Goal: Information Seeking & Learning: Find specific fact

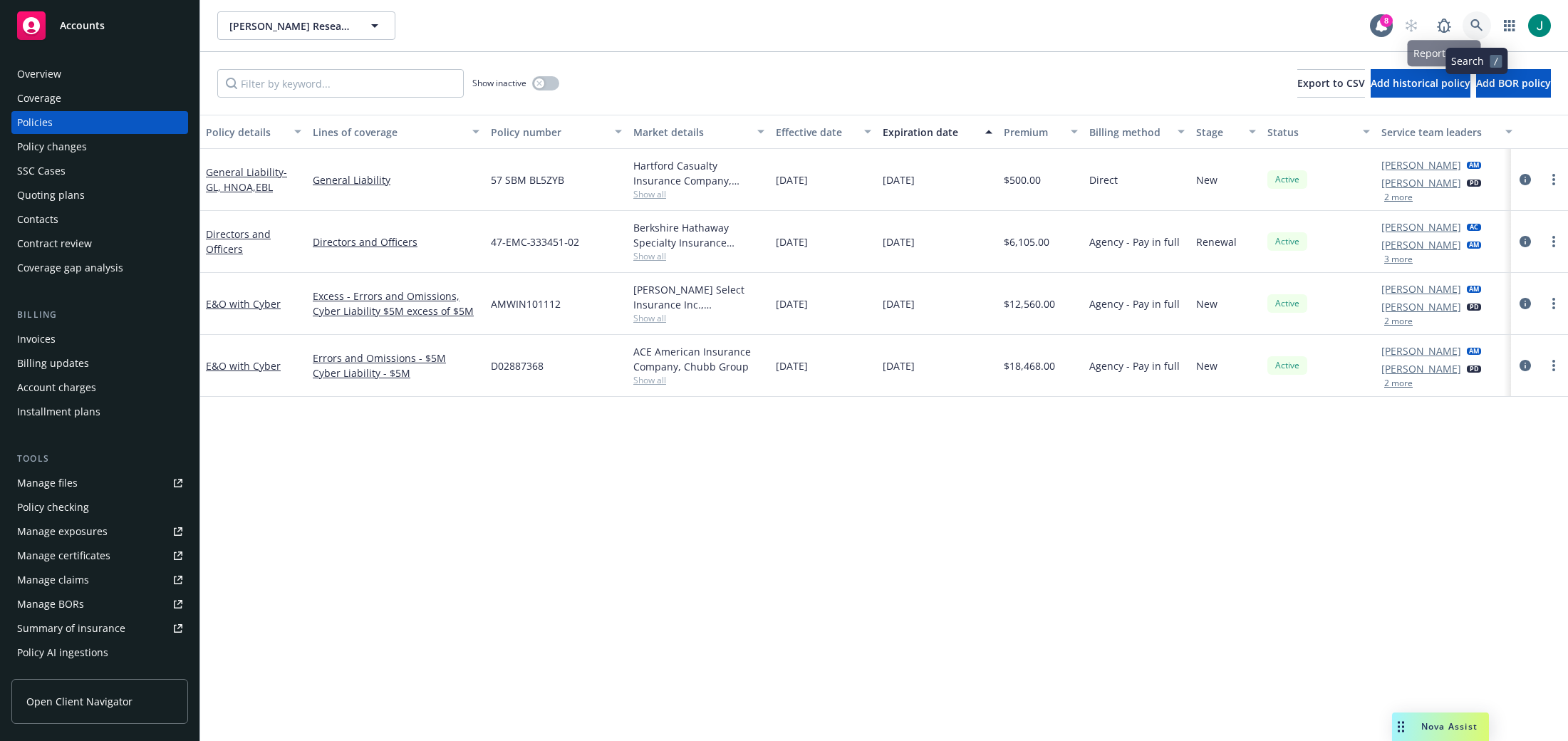
click at [1476, 25] on icon at bounding box center [1477, 26] width 13 height 13
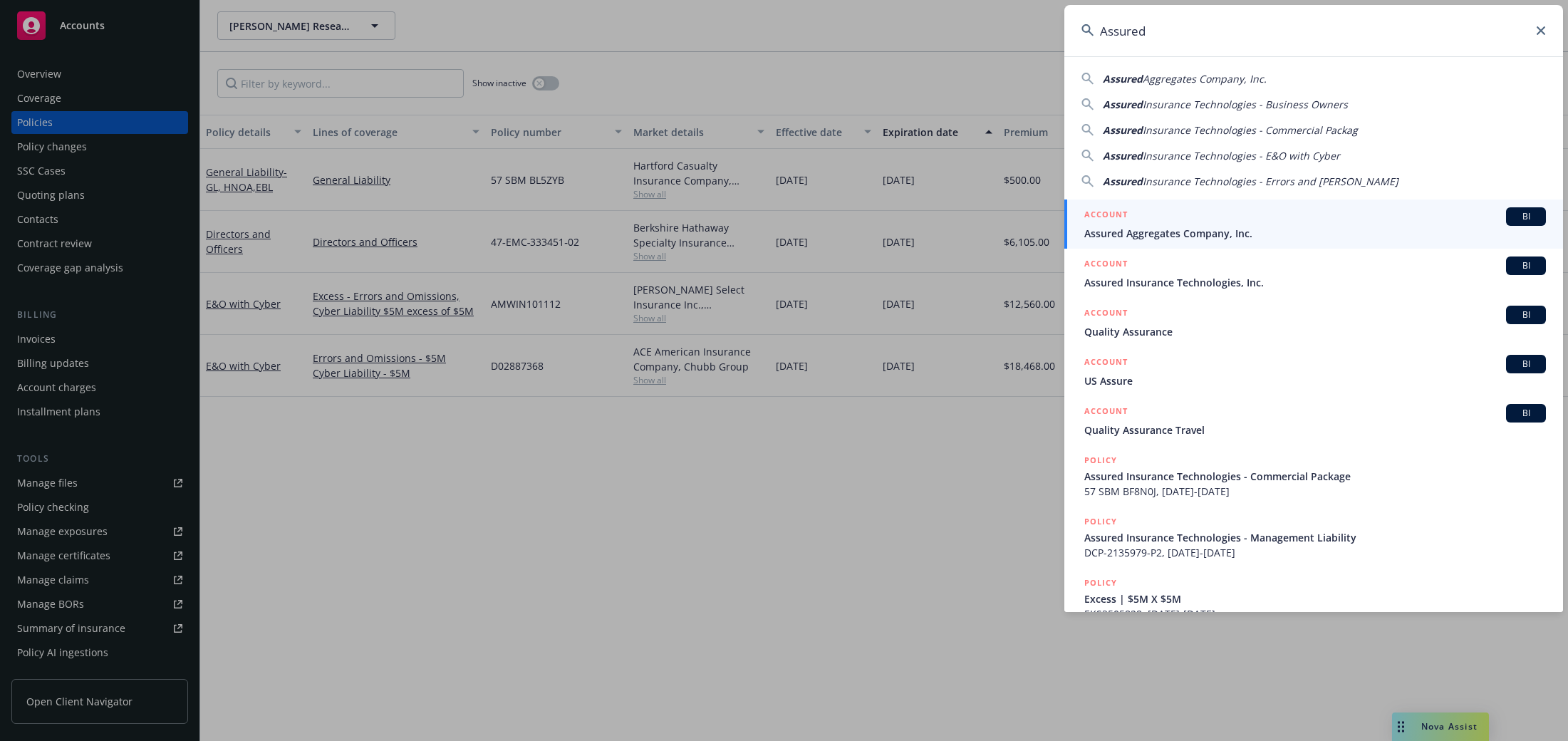
type input "Assured"
click at [1172, 282] on span "Assured Insurance Technologies, Inc." at bounding box center [1315, 282] width 461 height 15
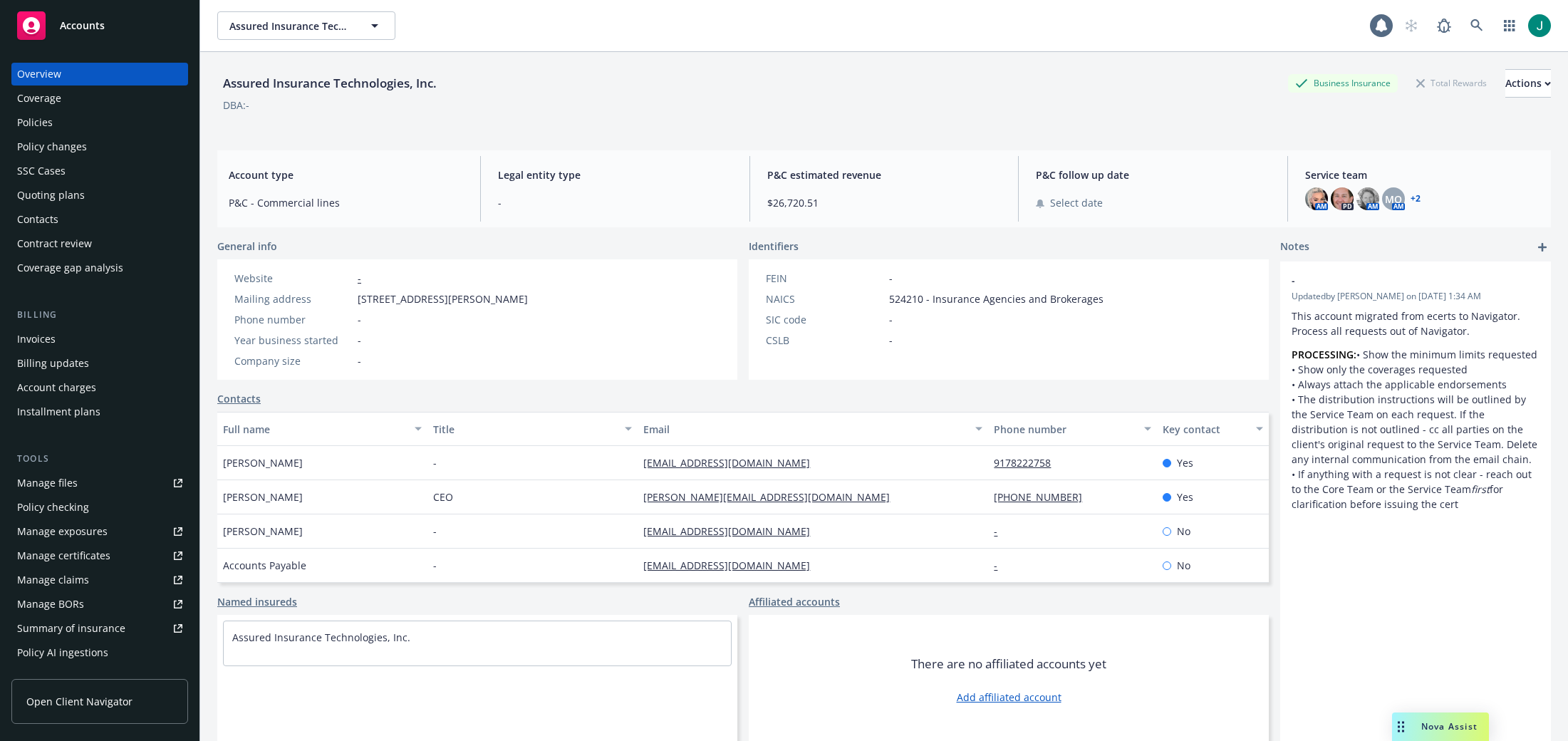
click at [46, 127] on div "Policies" at bounding box center [35, 122] width 36 height 22
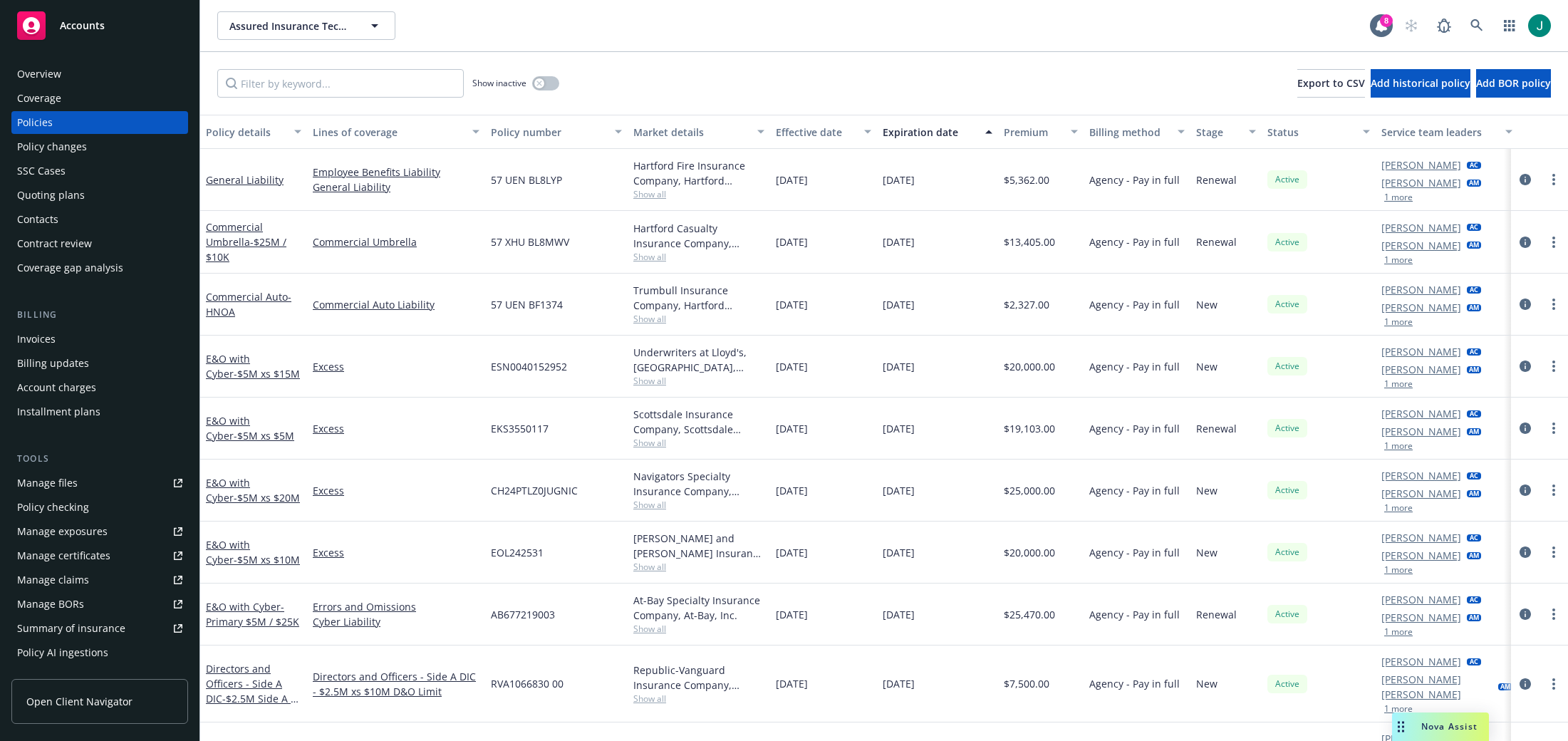
click at [59, 194] on div "Quoting plans" at bounding box center [50, 194] width 67 height 22
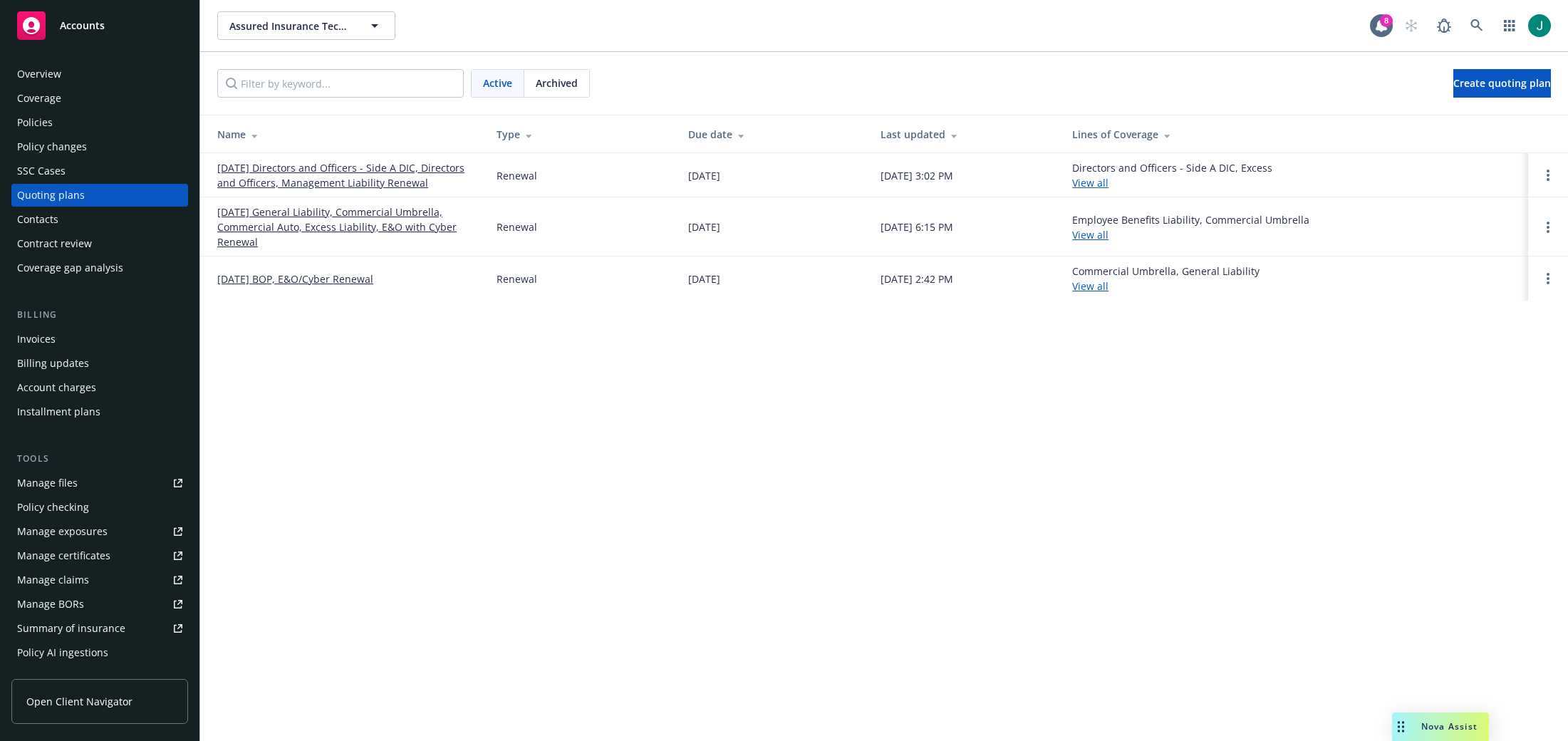
click at [386, 229] on link "11/17/25 General Liability, Commercial Umbrella, Commercial Auto, Excess Liabil…" at bounding box center [345, 227] width 256 height 45
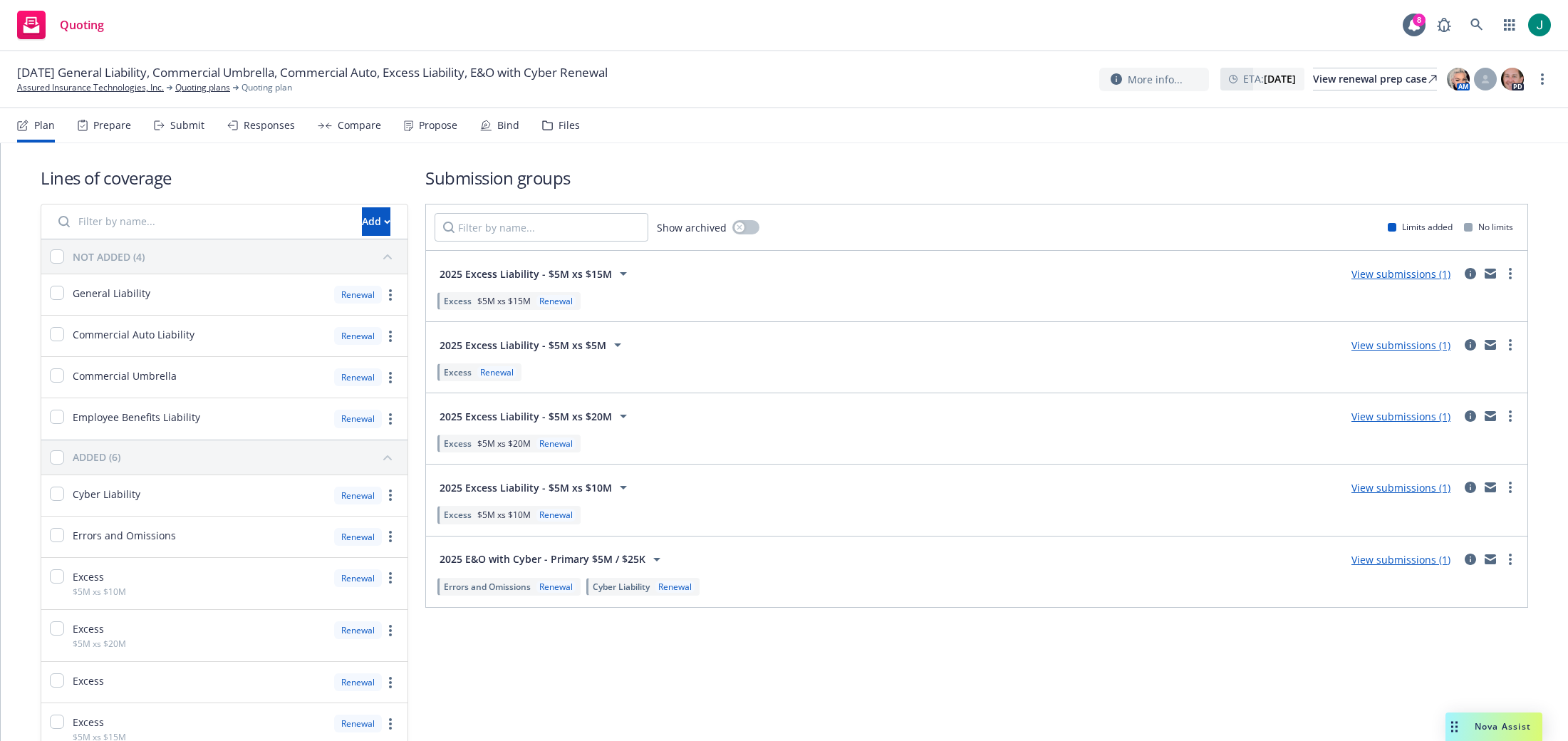
click at [571, 129] on div "Files" at bounding box center [569, 125] width 22 height 12
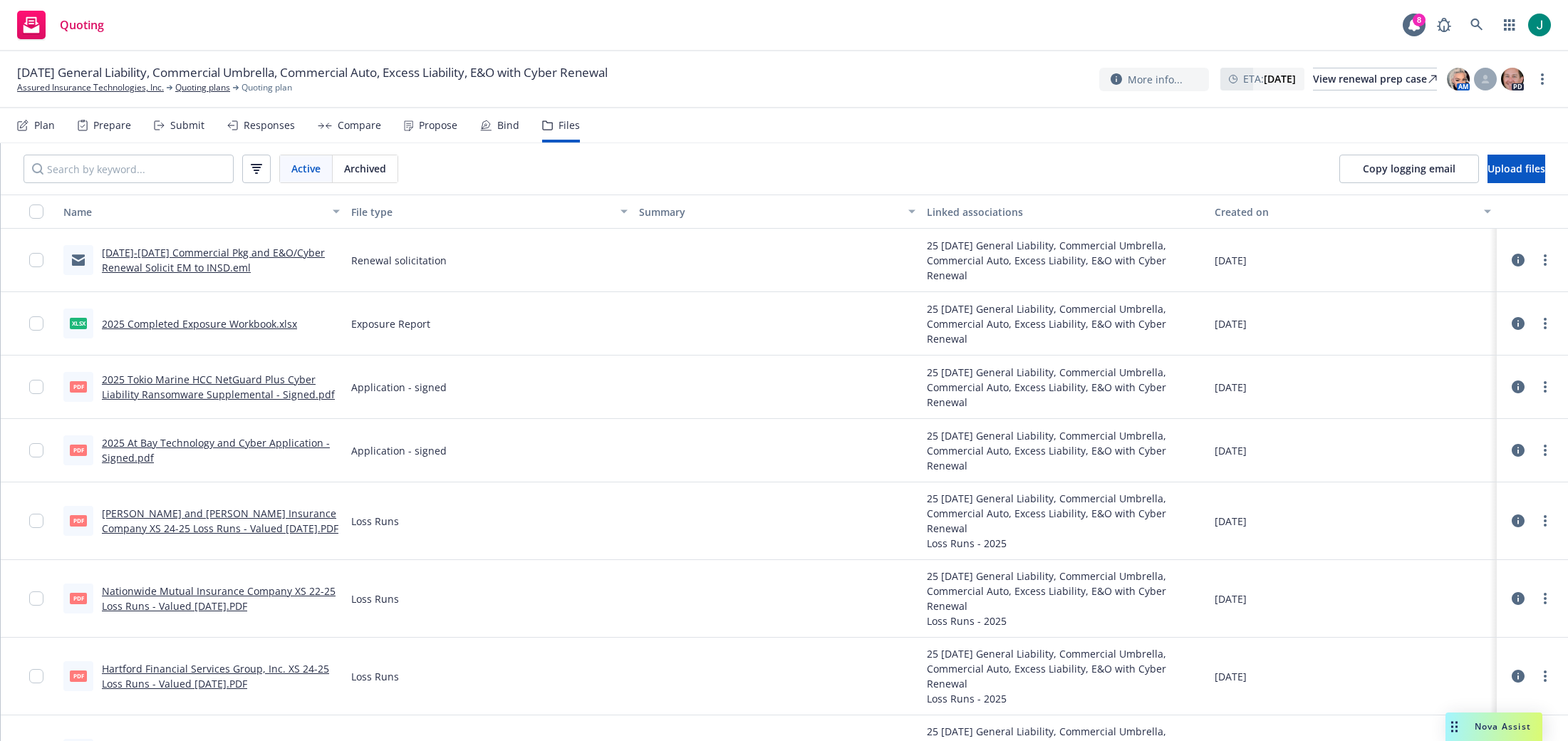
click at [230, 261] on link "2025-2026 Commercial Pkg and E&O/Cyber Renewal Solicit EM to INSD.eml" at bounding box center [214, 259] width 223 height 29
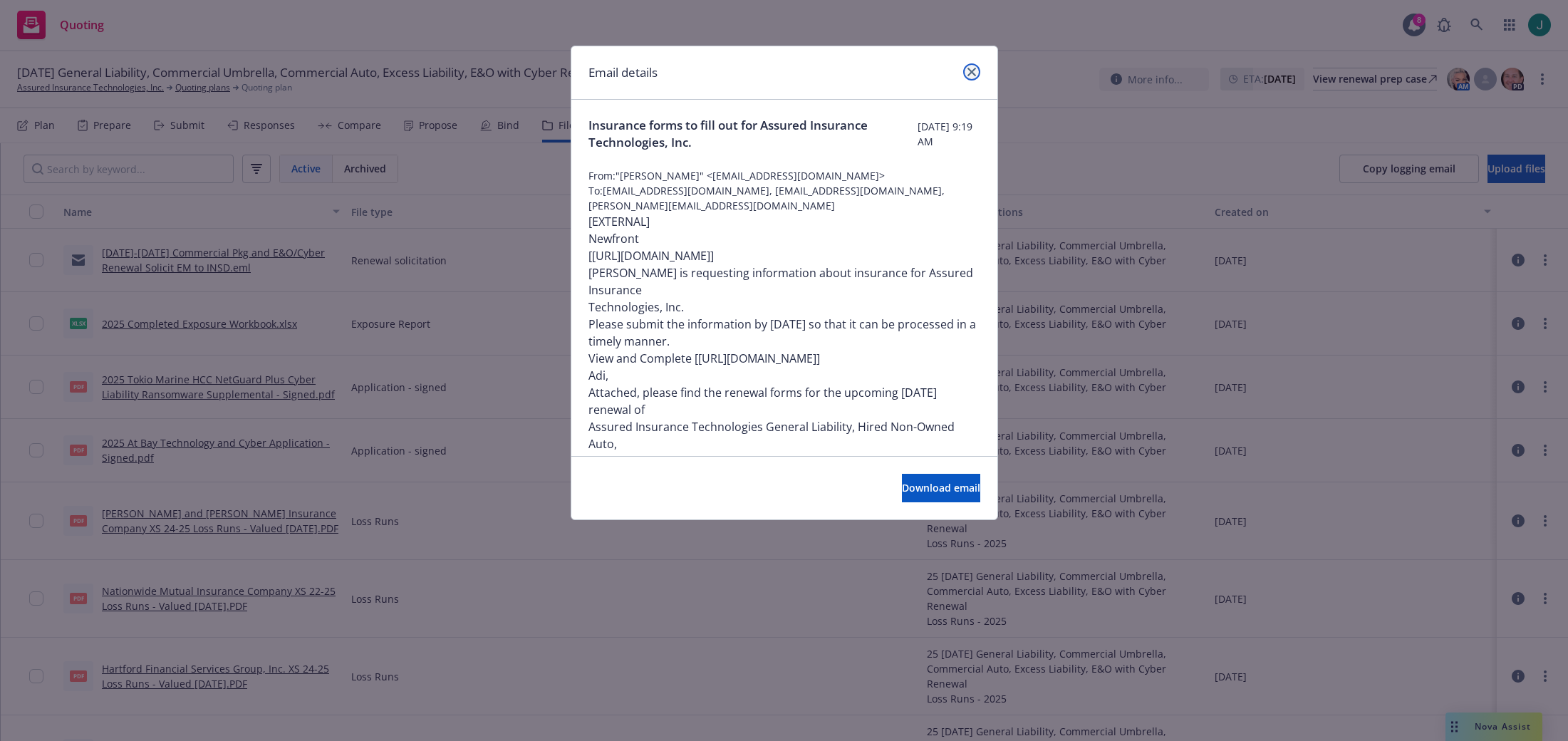
click at [970, 70] on icon "close" at bounding box center [971, 71] width 9 height 9
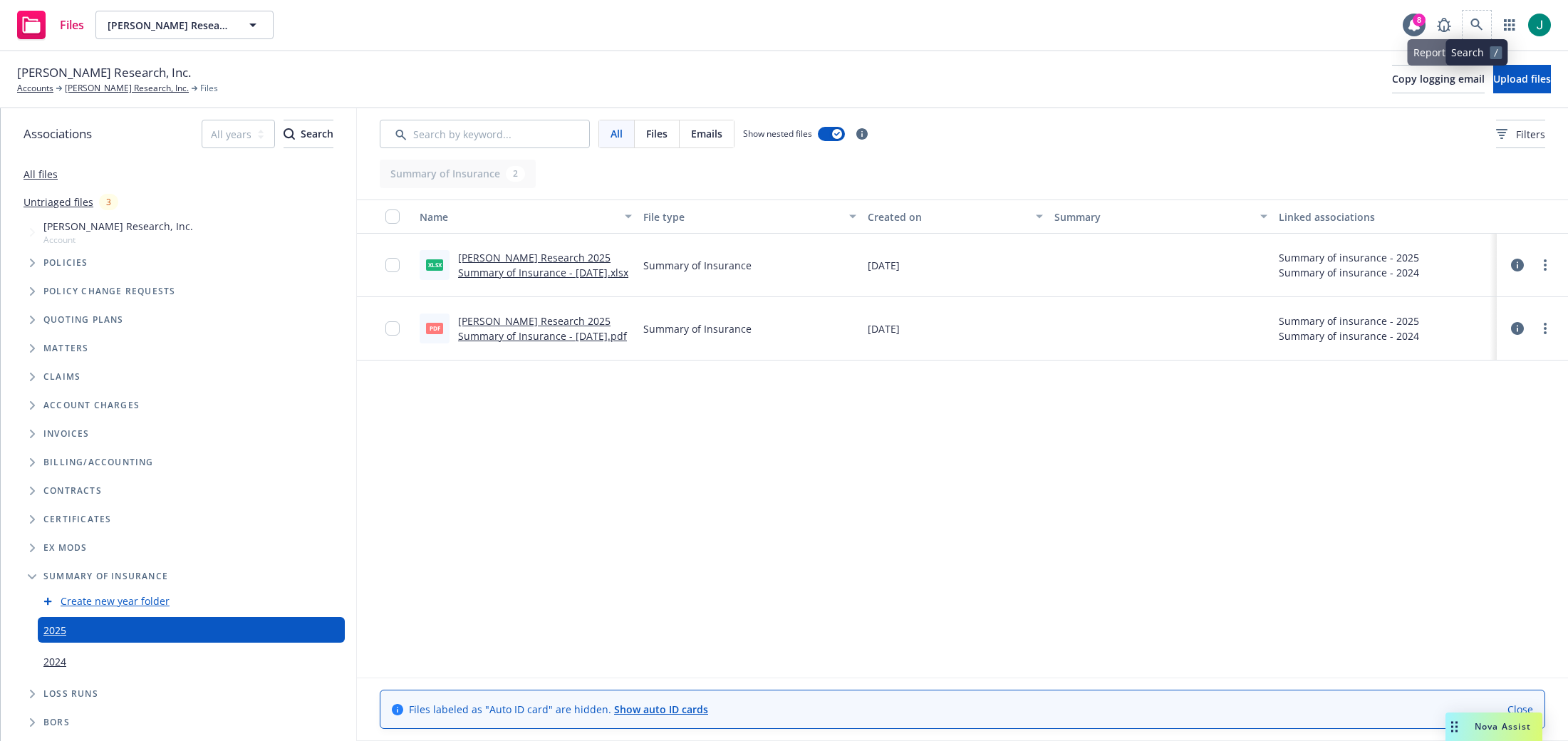
click at [1469, 15] on span at bounding box center [1476, 25] width 29 height 29
click at [1477, 22] on icon at bounding box center [1477, 25] width 12 height 12
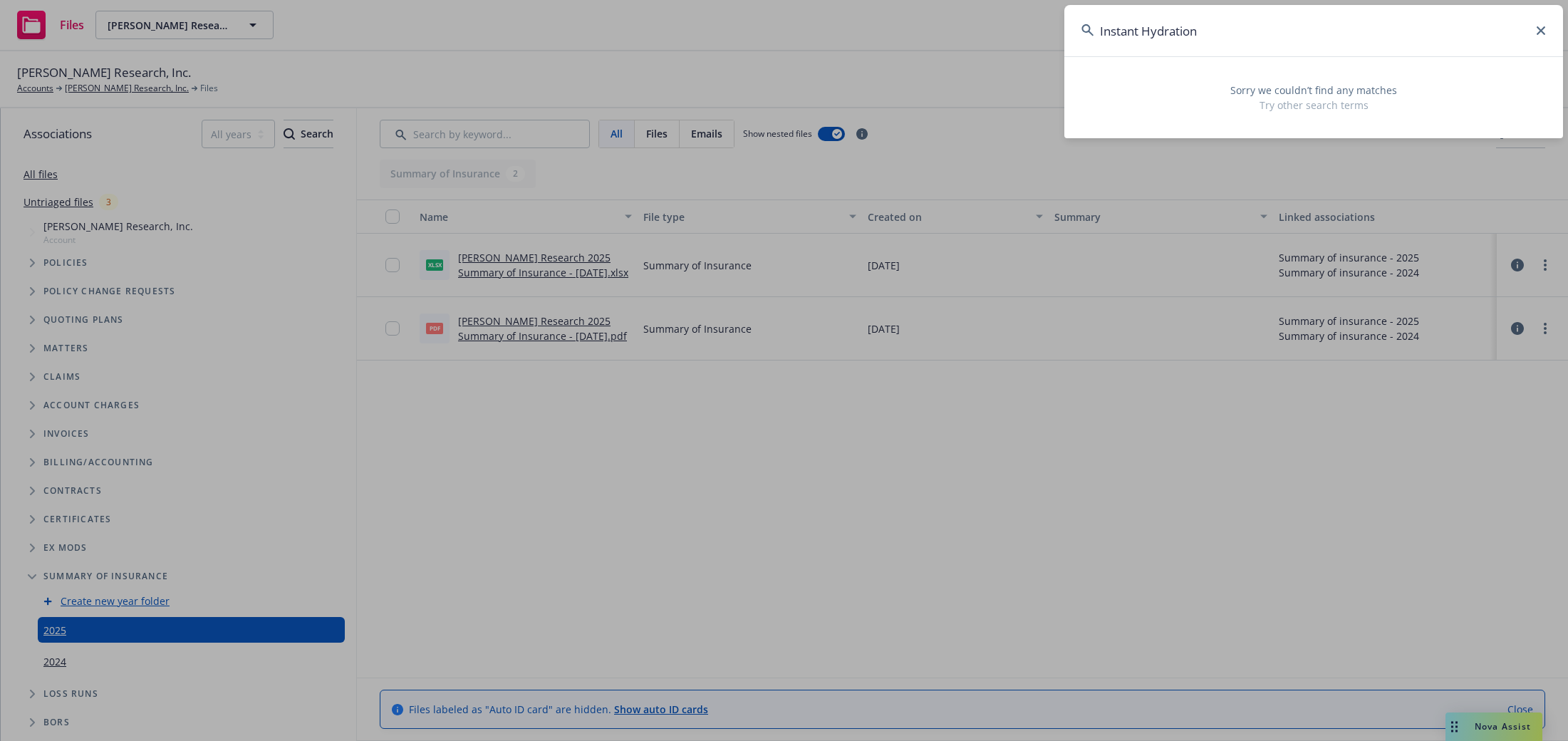
drag, startPoint x: 1224, startPoint y: 36, endPoint x: 1058, endPoint y: 33, distance: 166.0
click at [1058, 33] on div "Instant Hydration Sorry we couldn’t find any matches Try other search terms" at bounding box center [784, 370] width 1568 height 741
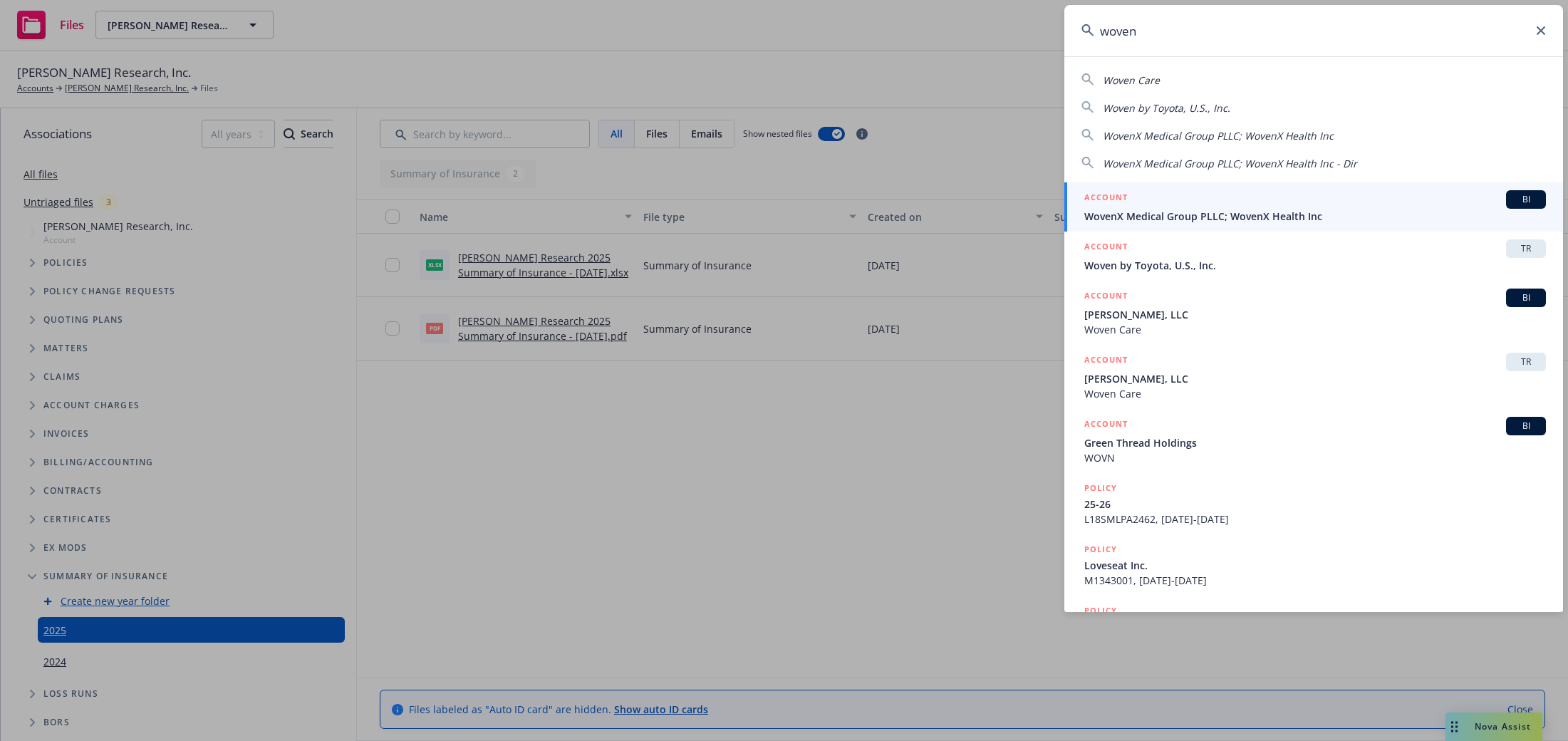
type input "wovenx"
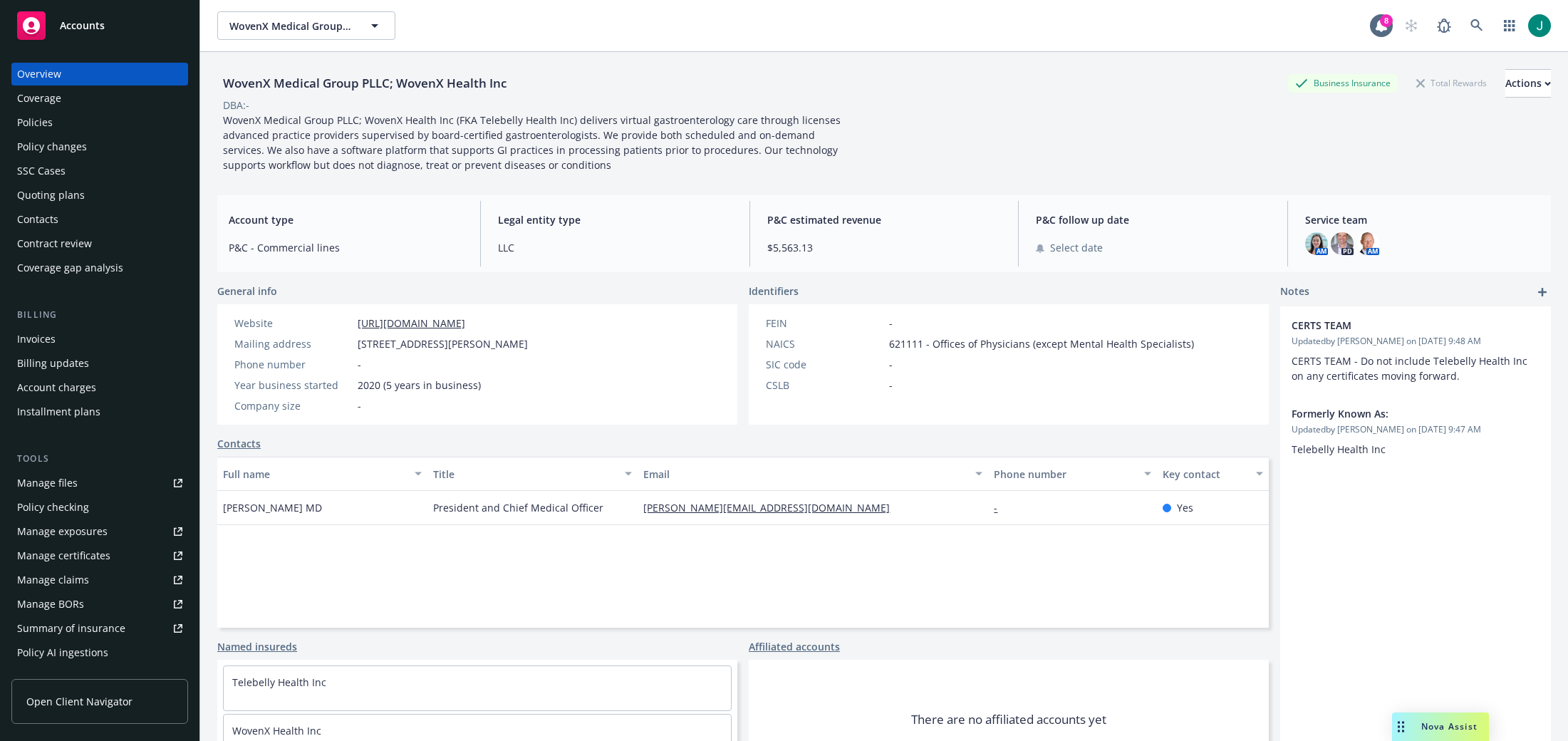
click at [49, 126] on div "Policies" at bounding box center [35, 122] width 36 height 22
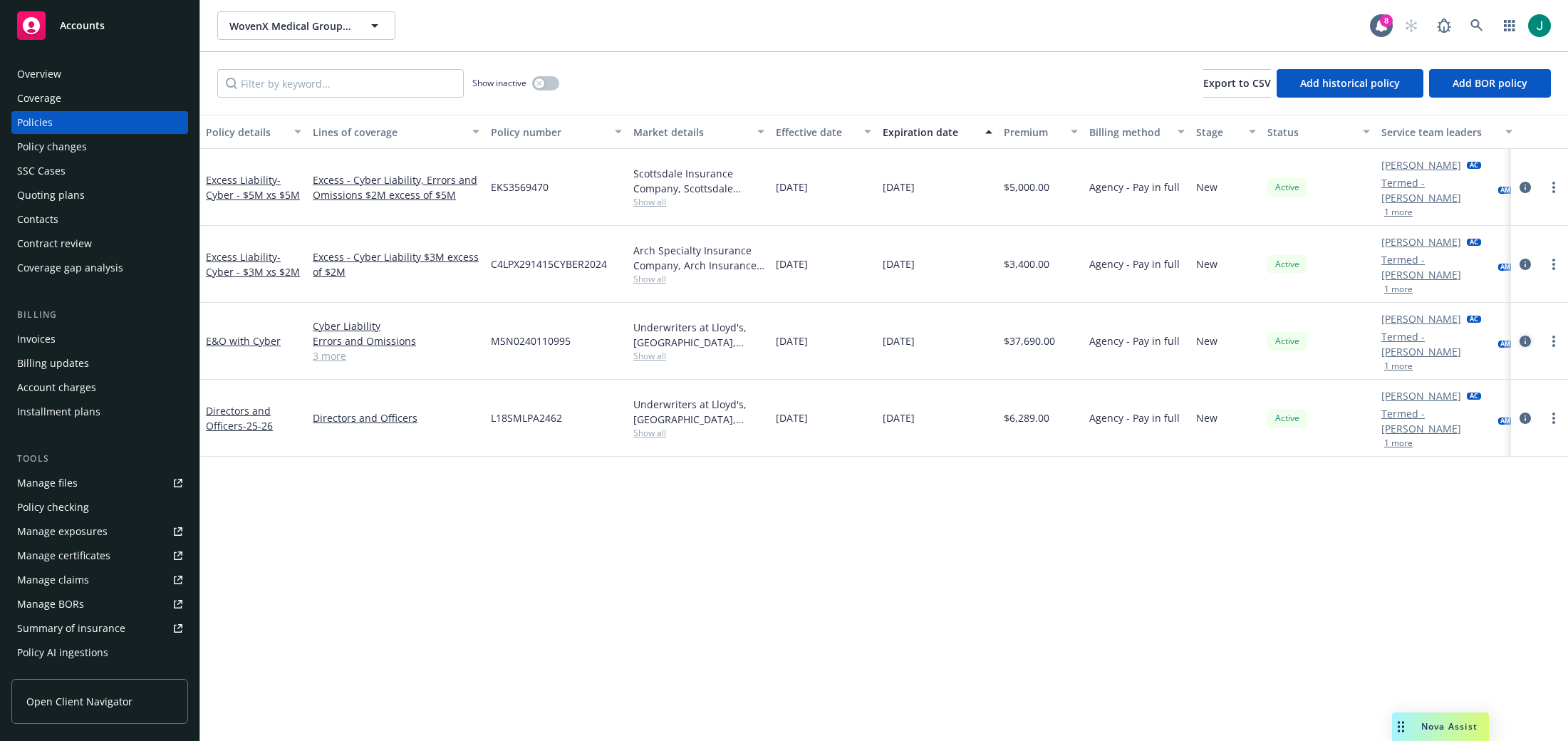
click at [1525, 335] on icon "circleInformation" at bounding box center [1525, 341] width 12 height 12
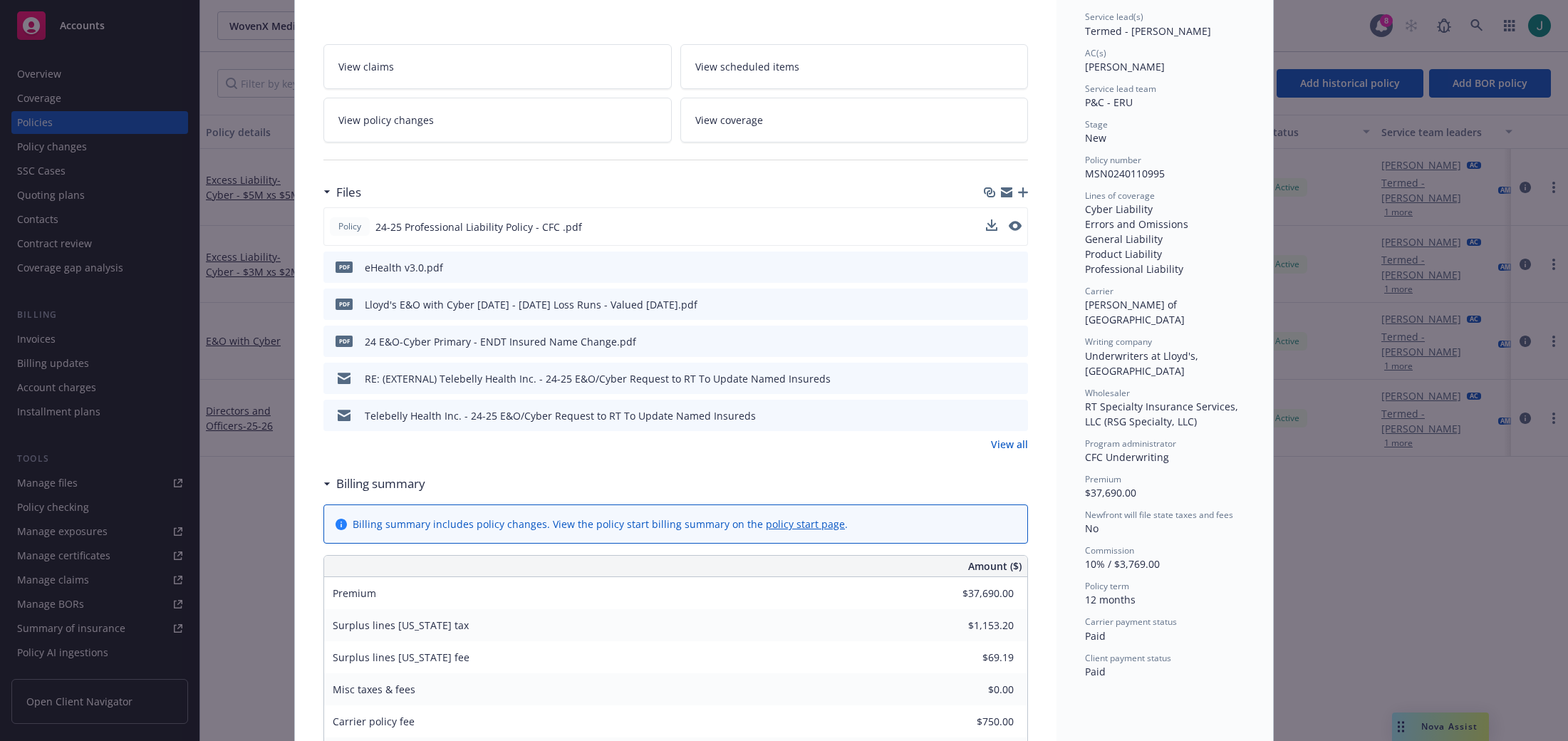
scroll to position [214, 0]
click at [1010, 414] on icon "preview file" at bounding box center [1014, 413] width 13 height 10
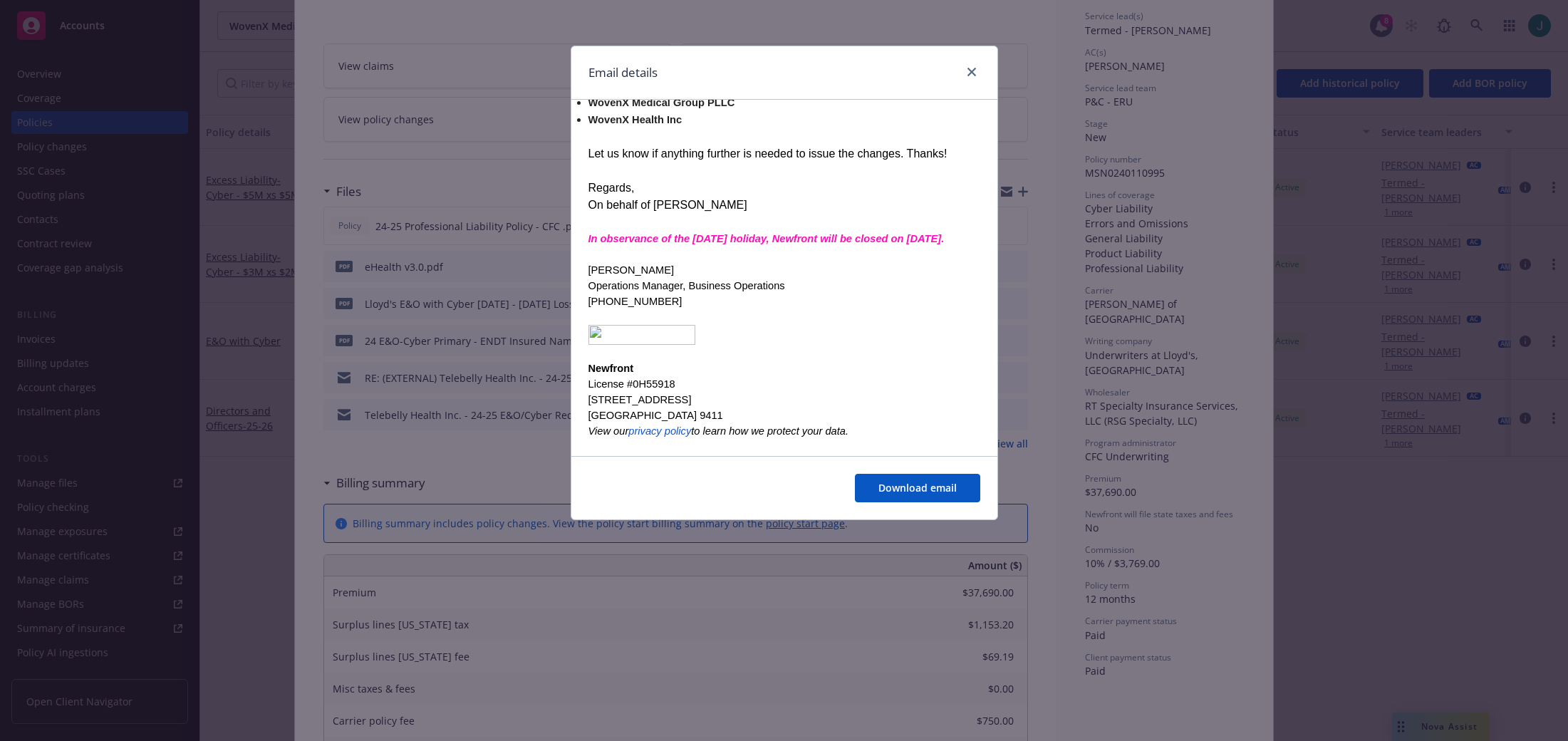
scroll to position [304, 0]
click at [976, 71] on link "close" at bounding box center [972, 72] width 17 height 17
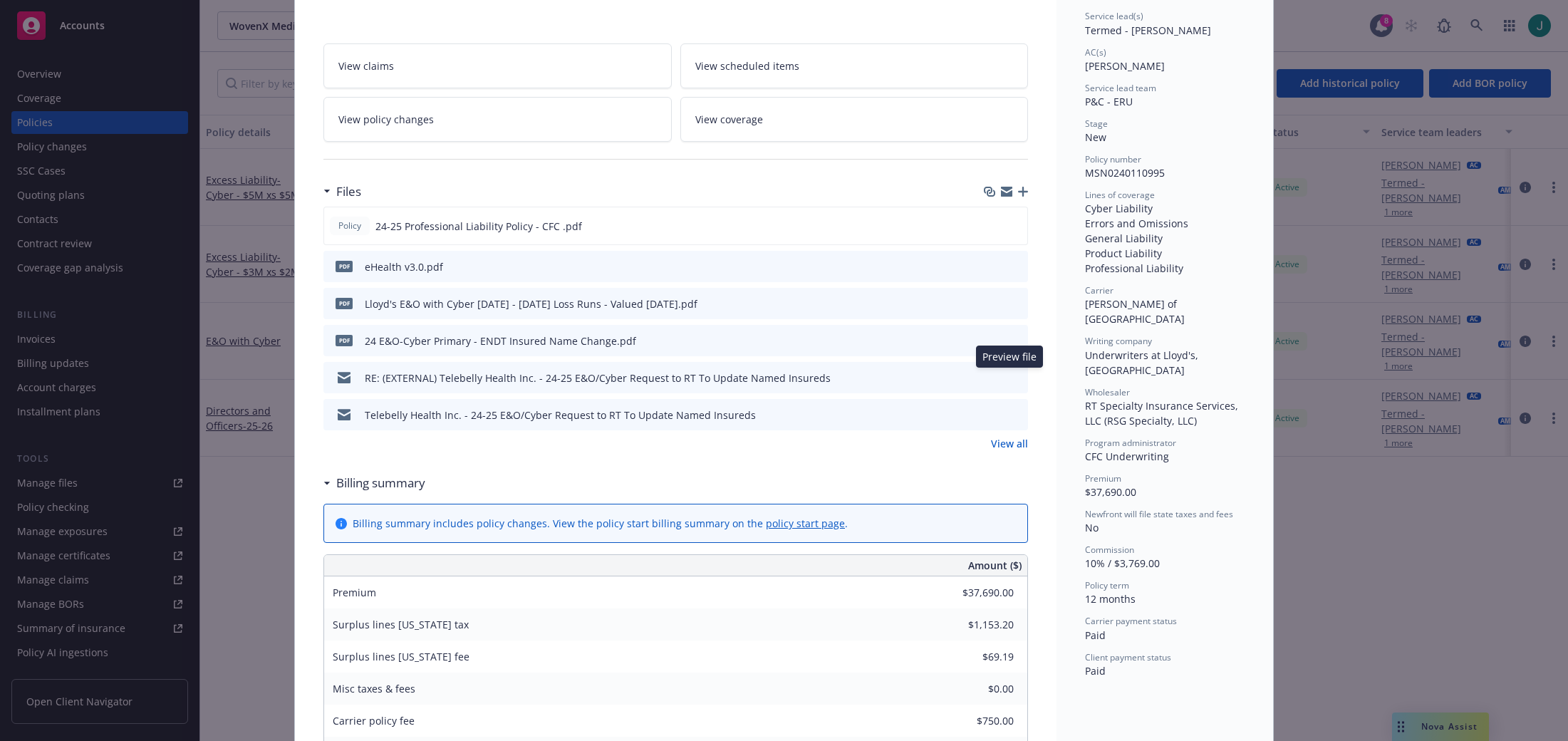
drag, startPoint x: 1010, startPoint y: 376, endPoint x: 1001, endPoint y: 376, distance: 9.0
click at [1010, 376] on icon "preview file" at bounding box center [1014, 376] width 13 height 10
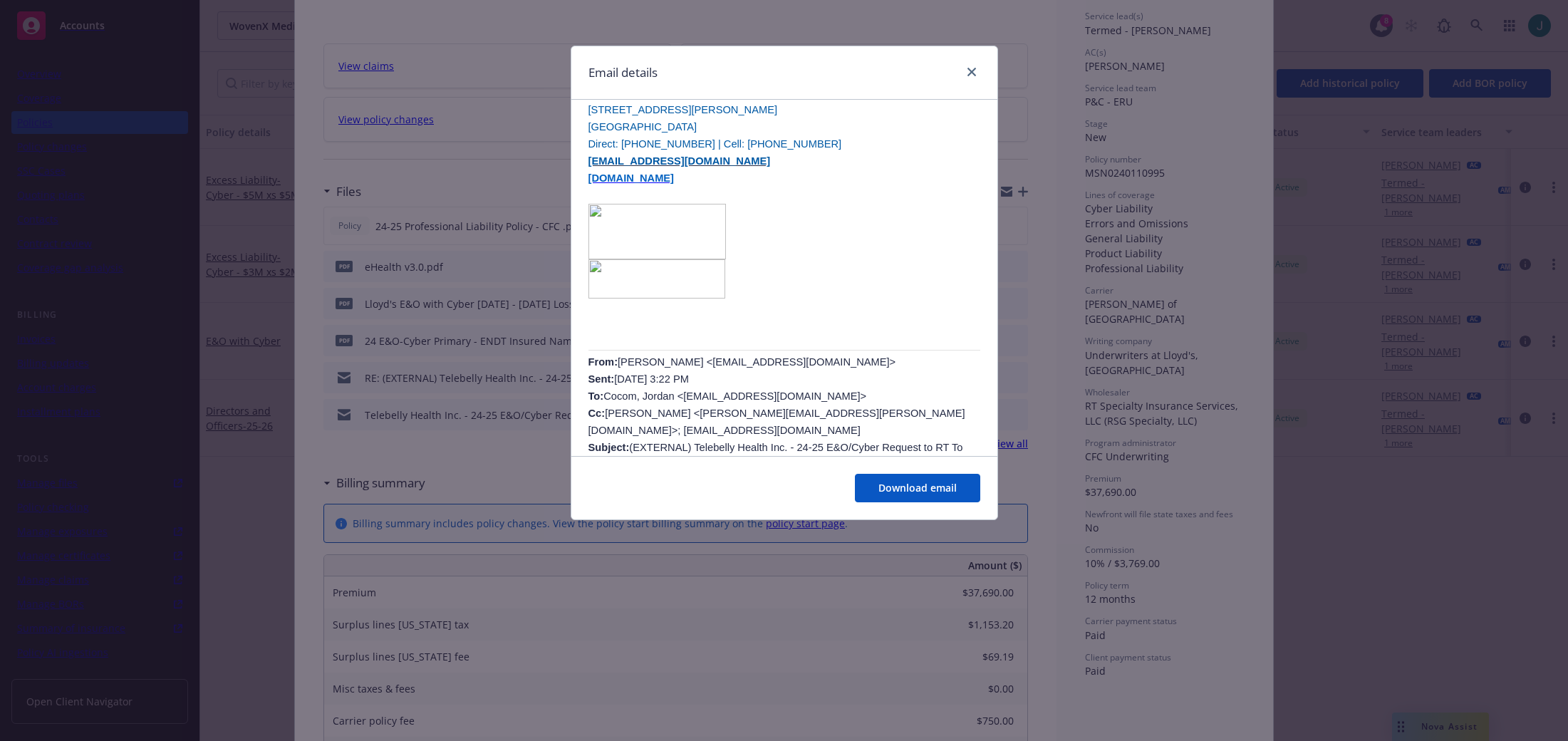
scroll to position [0, 0]
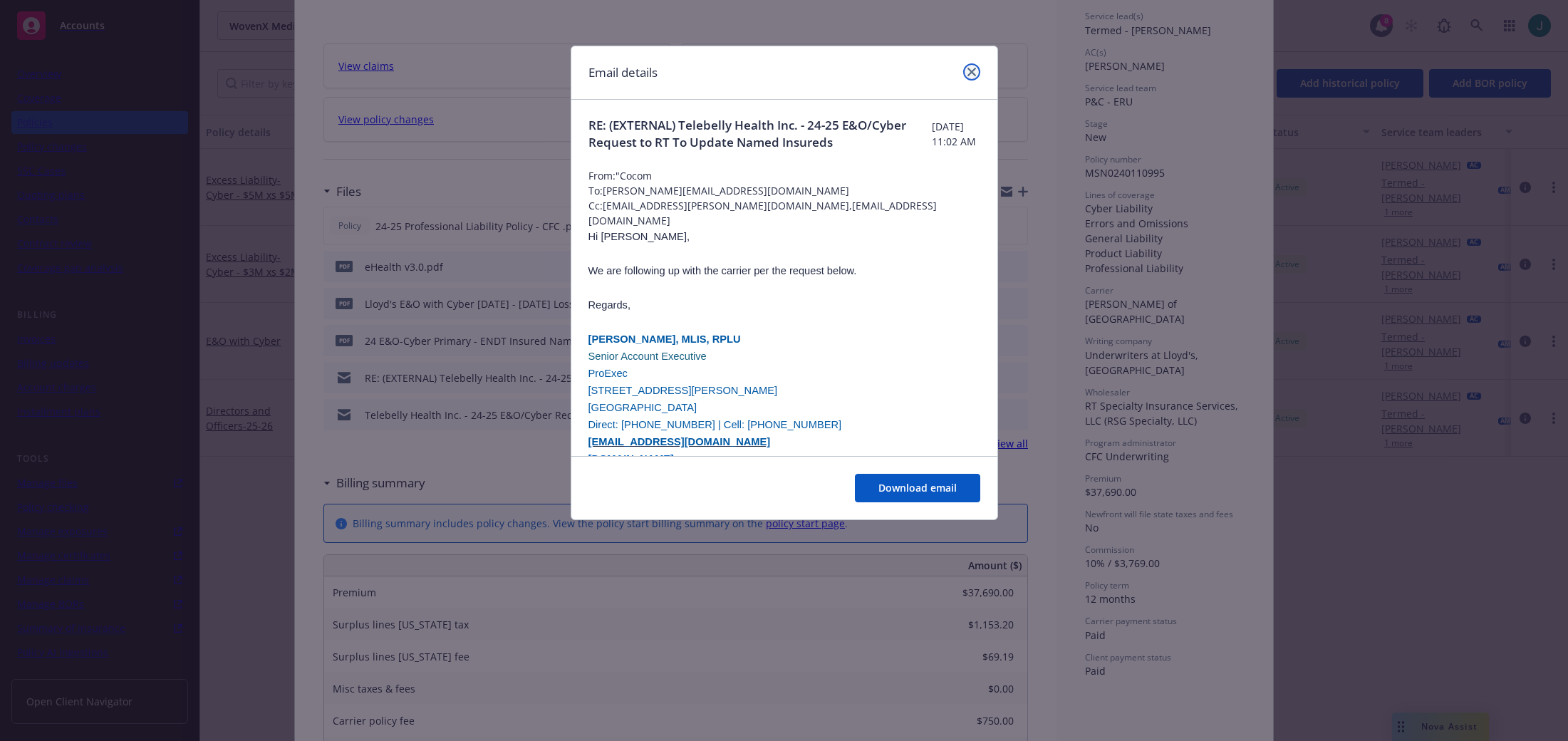
click at [969, 75] on icon "close" at bounding box center [971, 71] width 9 height 9
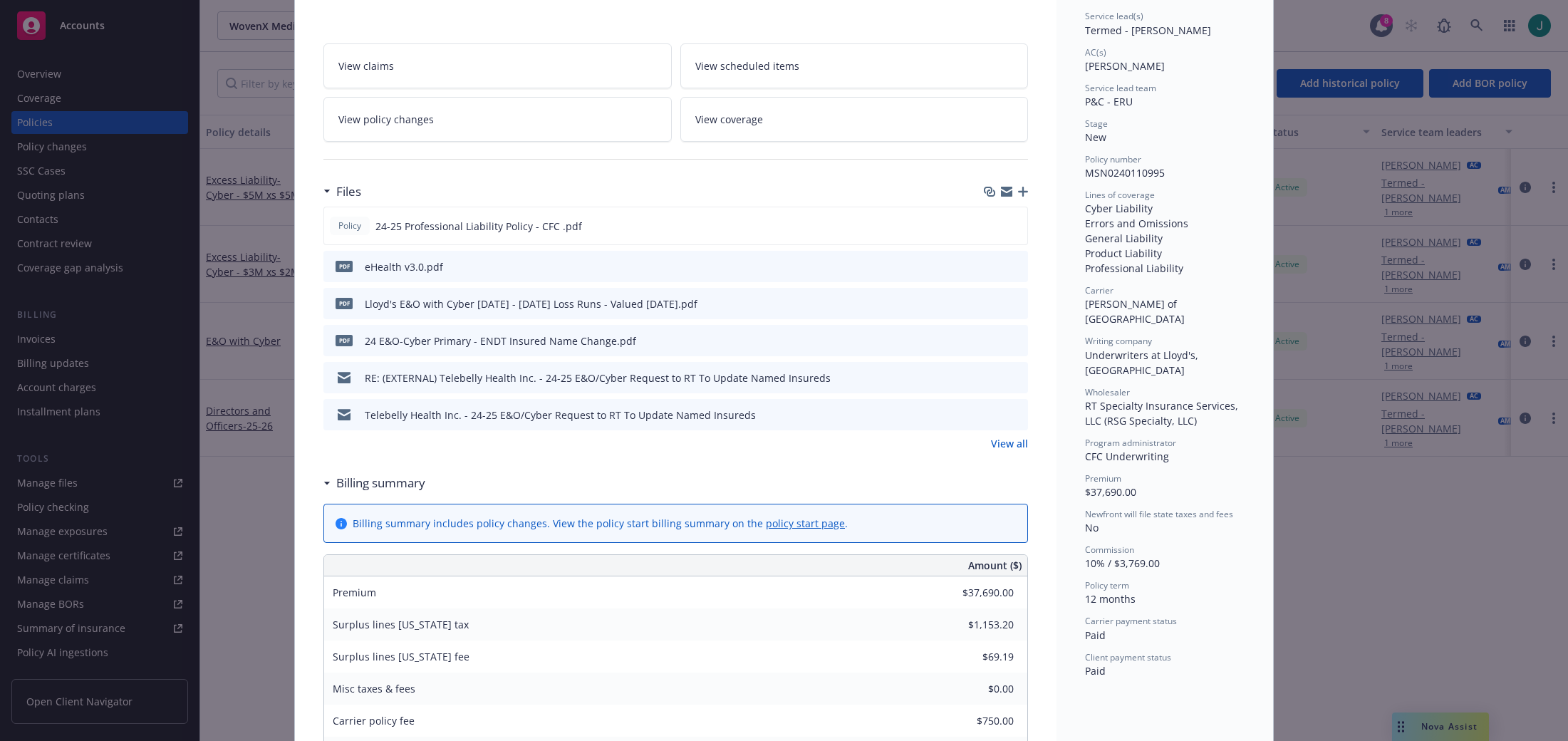
click at [1005, 441] on link "View all" at bounding box center [1010, 443] width 37 height 15
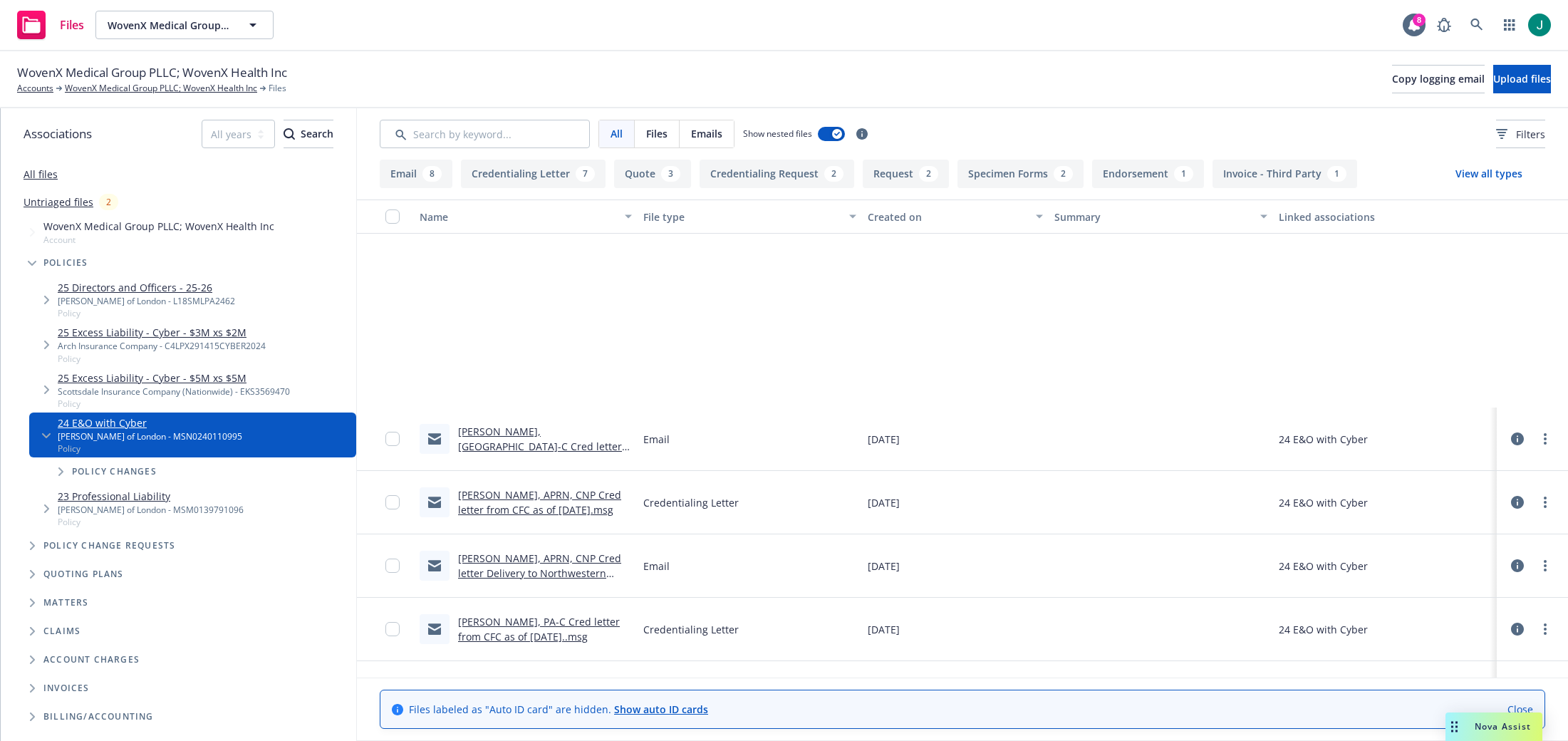
scroll to position [1140, 0]
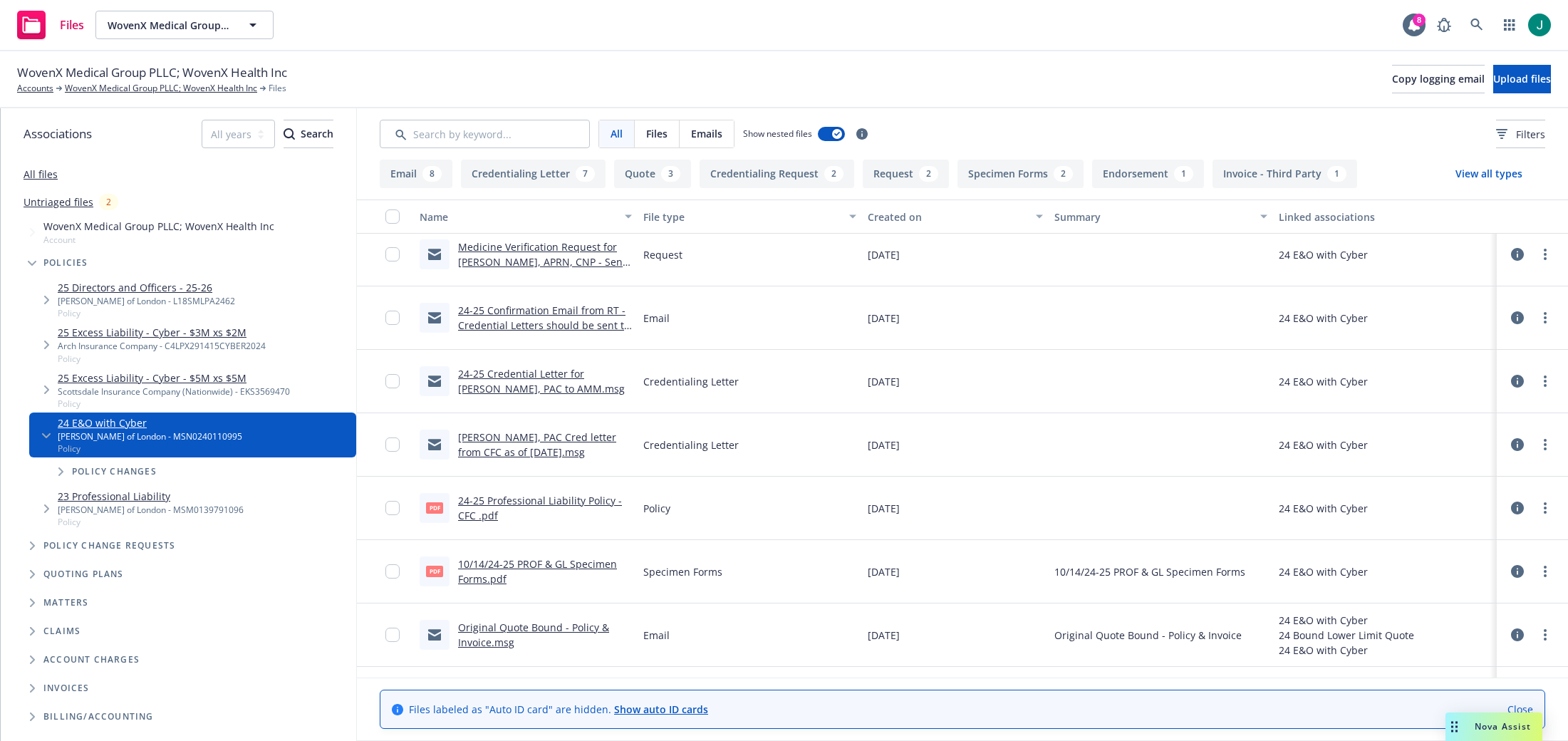
click at [574, 327] on link "24-25 Confirmation Email from RT - Credential Letters should be sent to RT for …" at bounding box center [544, 332] width 172 height 58
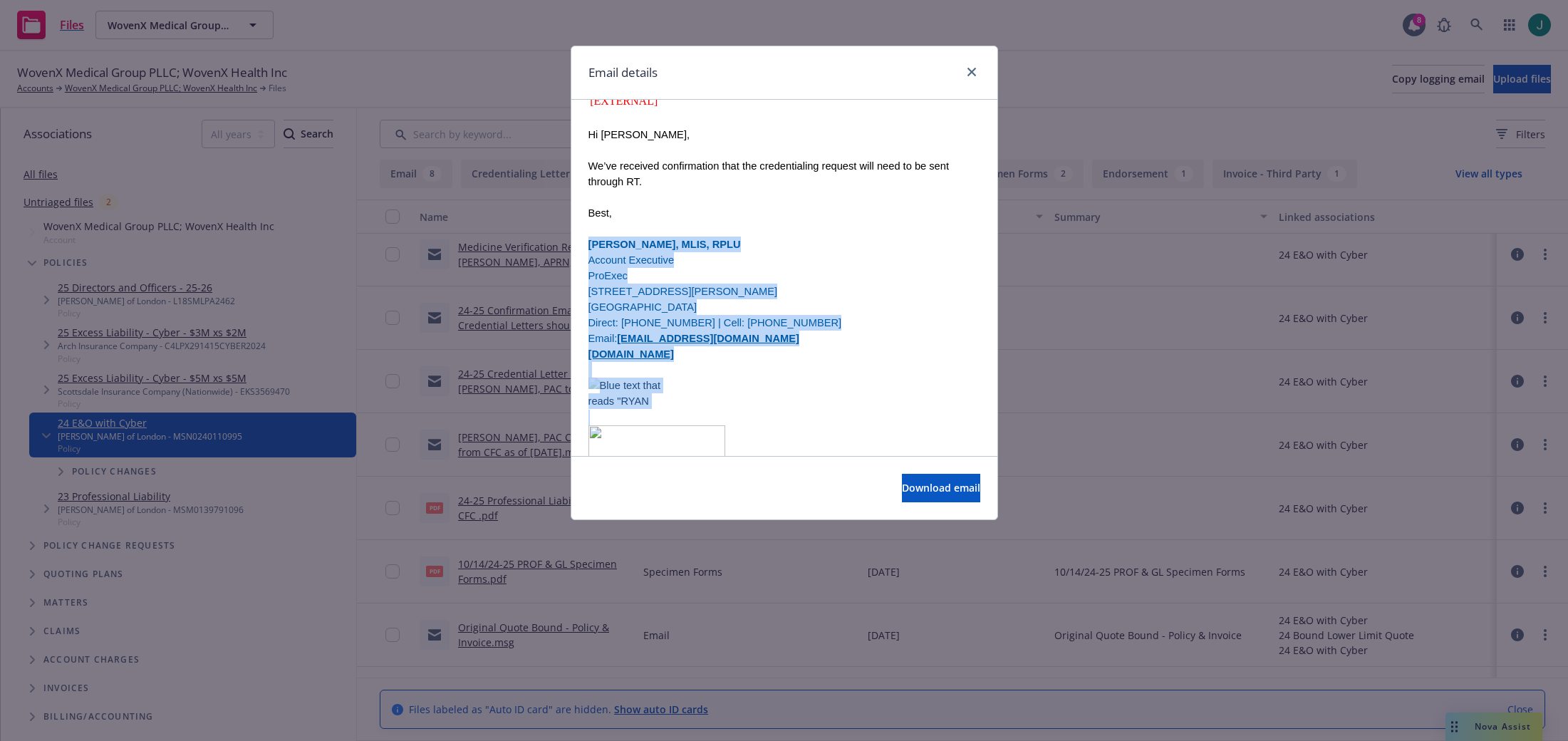
scroll to position [146, 0]
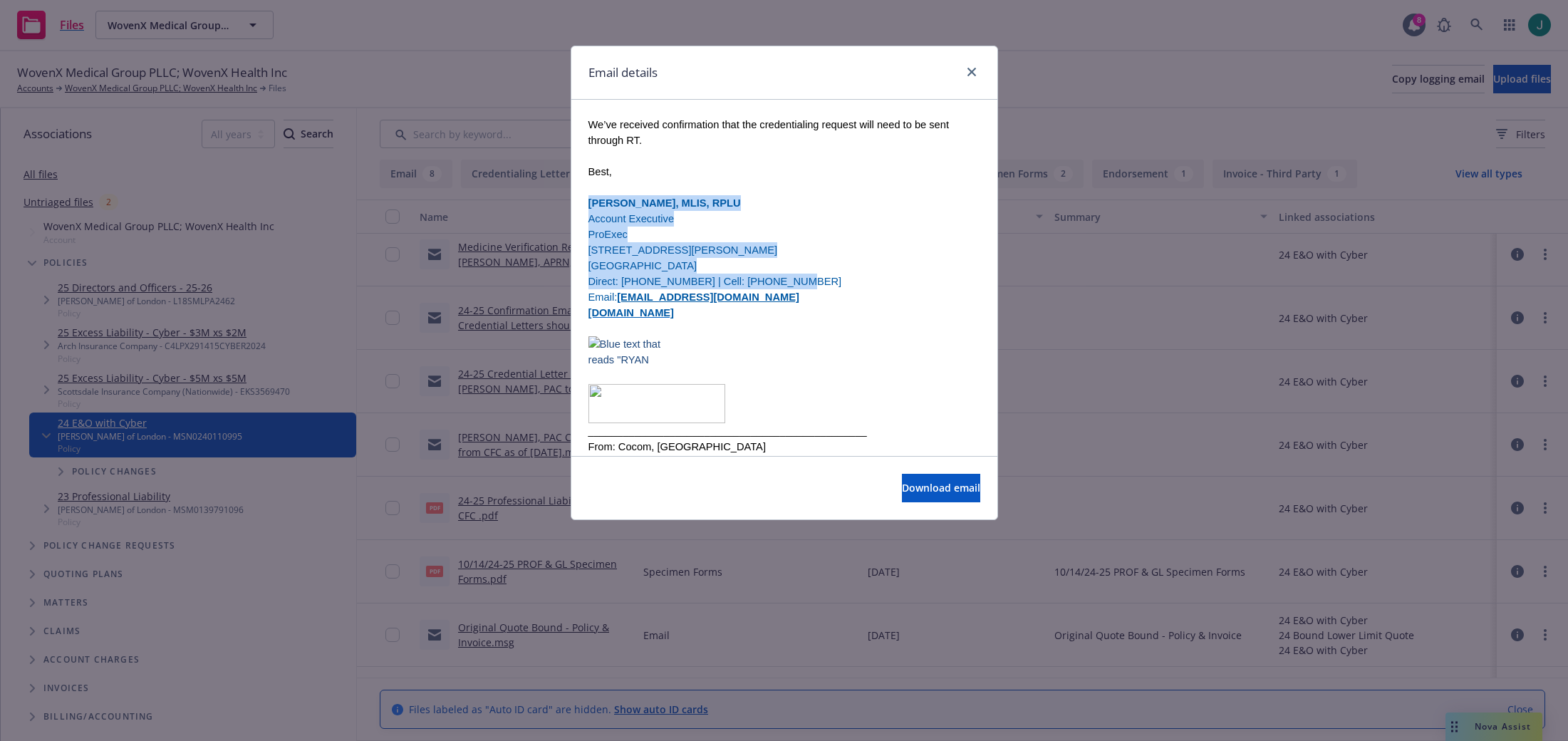
drag, startPoint x: 589, startPoint y: 367, endPoint x: 785, endPoint y: 293, distance: 209.5
click at [785, 293] on div "Hi [PERSON_NAME], We’ve received confirmation that the credentialing request wi…" at bounding box center [784, 309] width 392 height 448
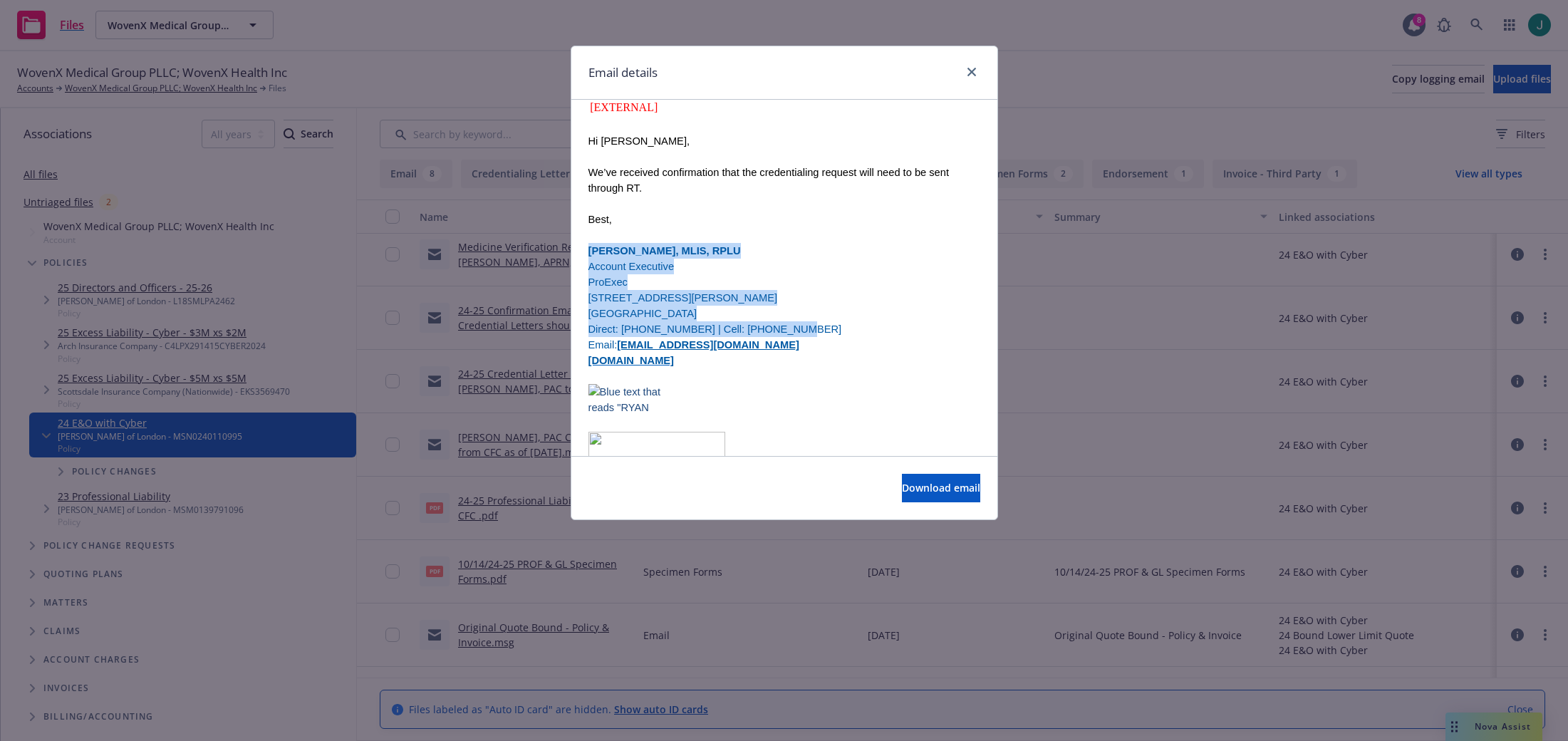
scroll to position [76, 0]
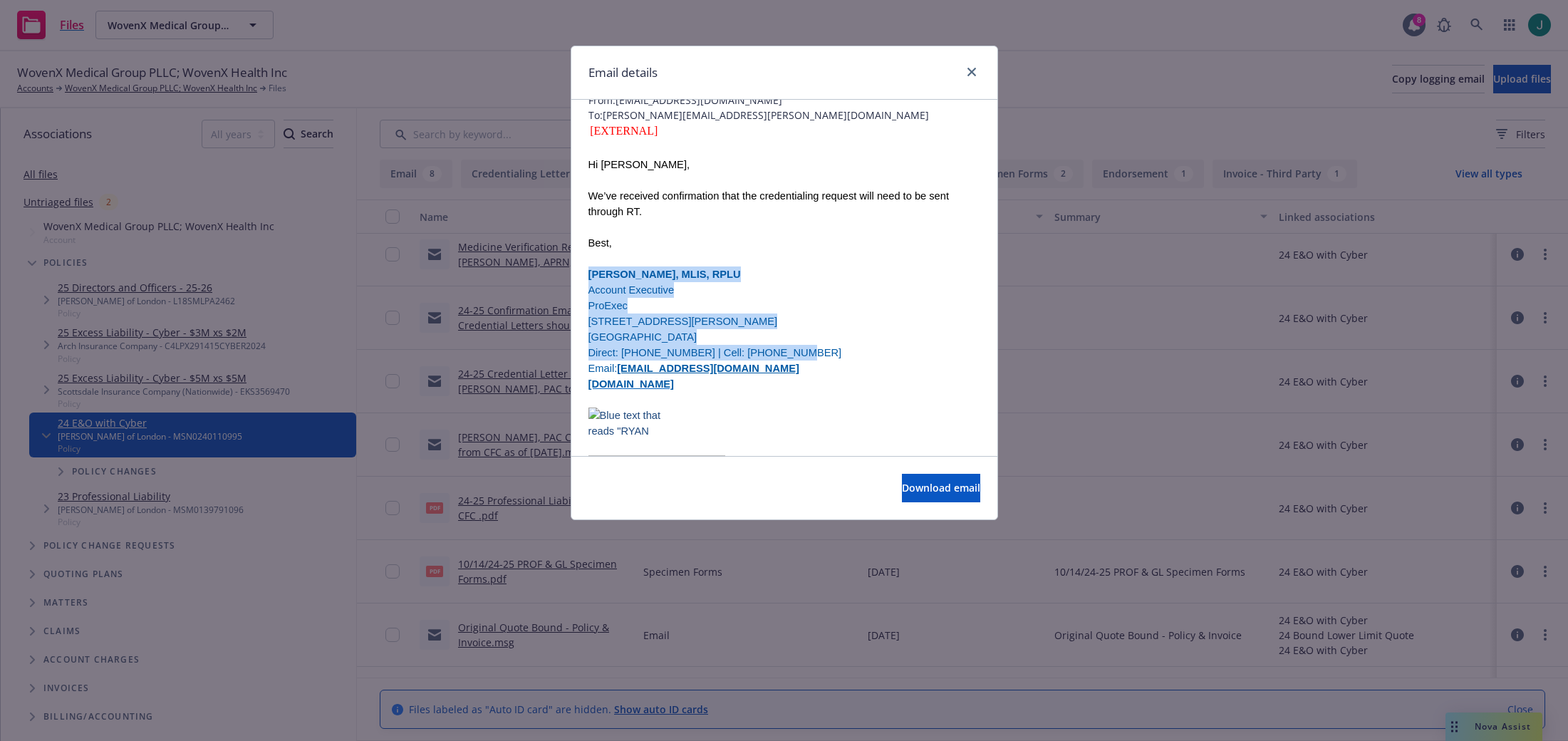
copy div "[PERSON_NAME], MLIS, RPLU Account Executive ProExec [STREET_ADDRESS][PERSON_NAM…"
click at [771, 251] on p "Best," at bounding box center [784, 243] width 392 height 15
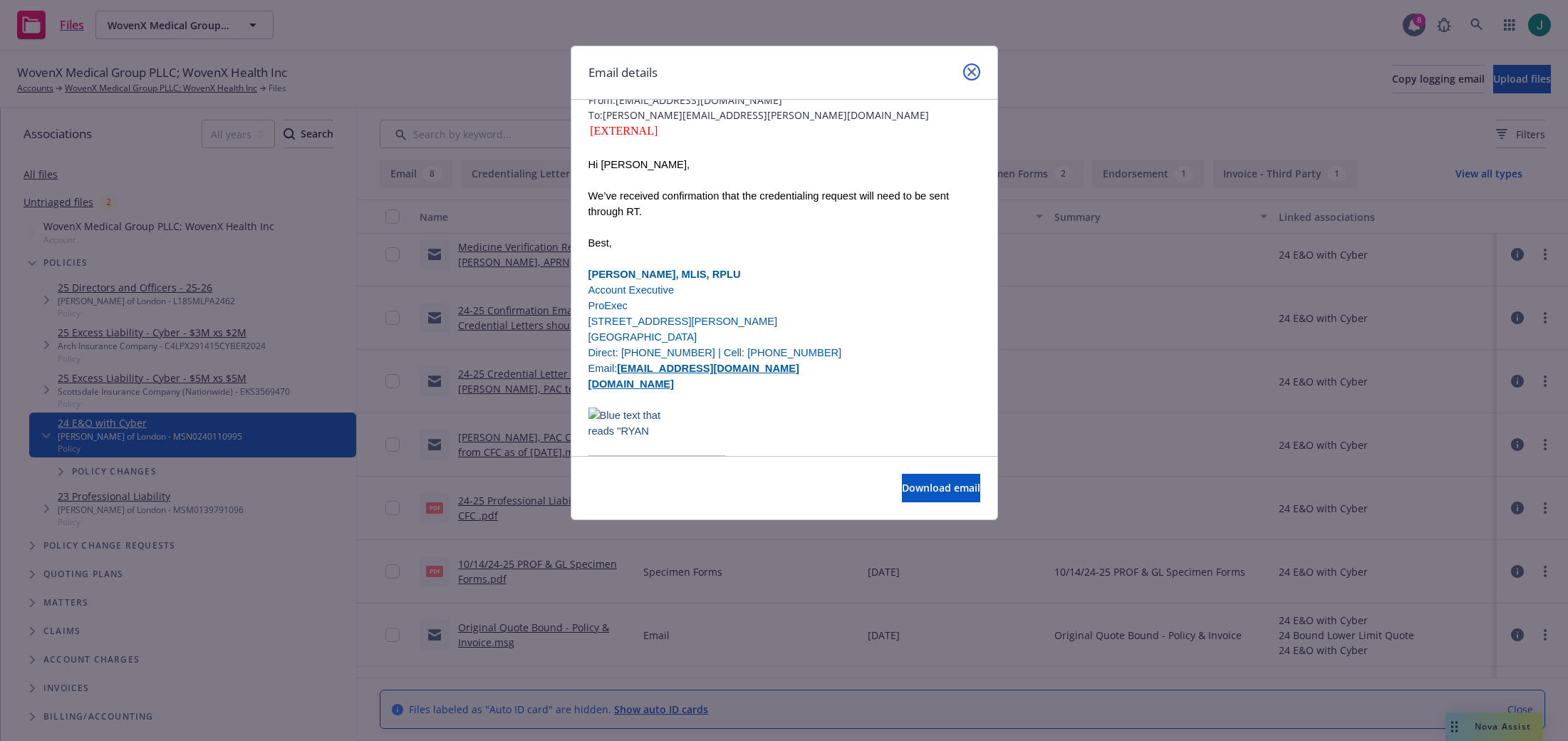
click at [971, 72] on icon "close" at bounding box center [971, 71] width 9 height 9
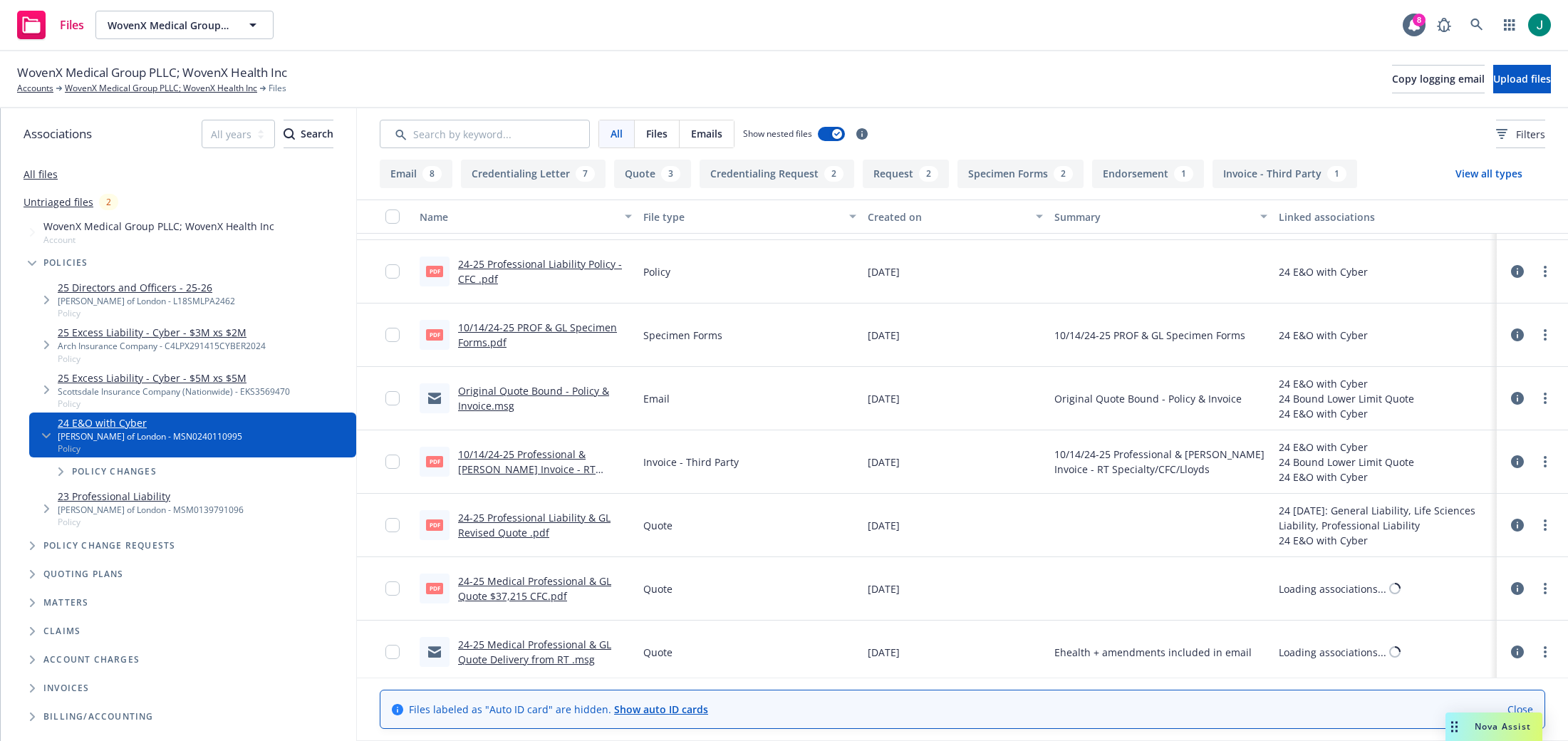
scroll to position [1380, 0]
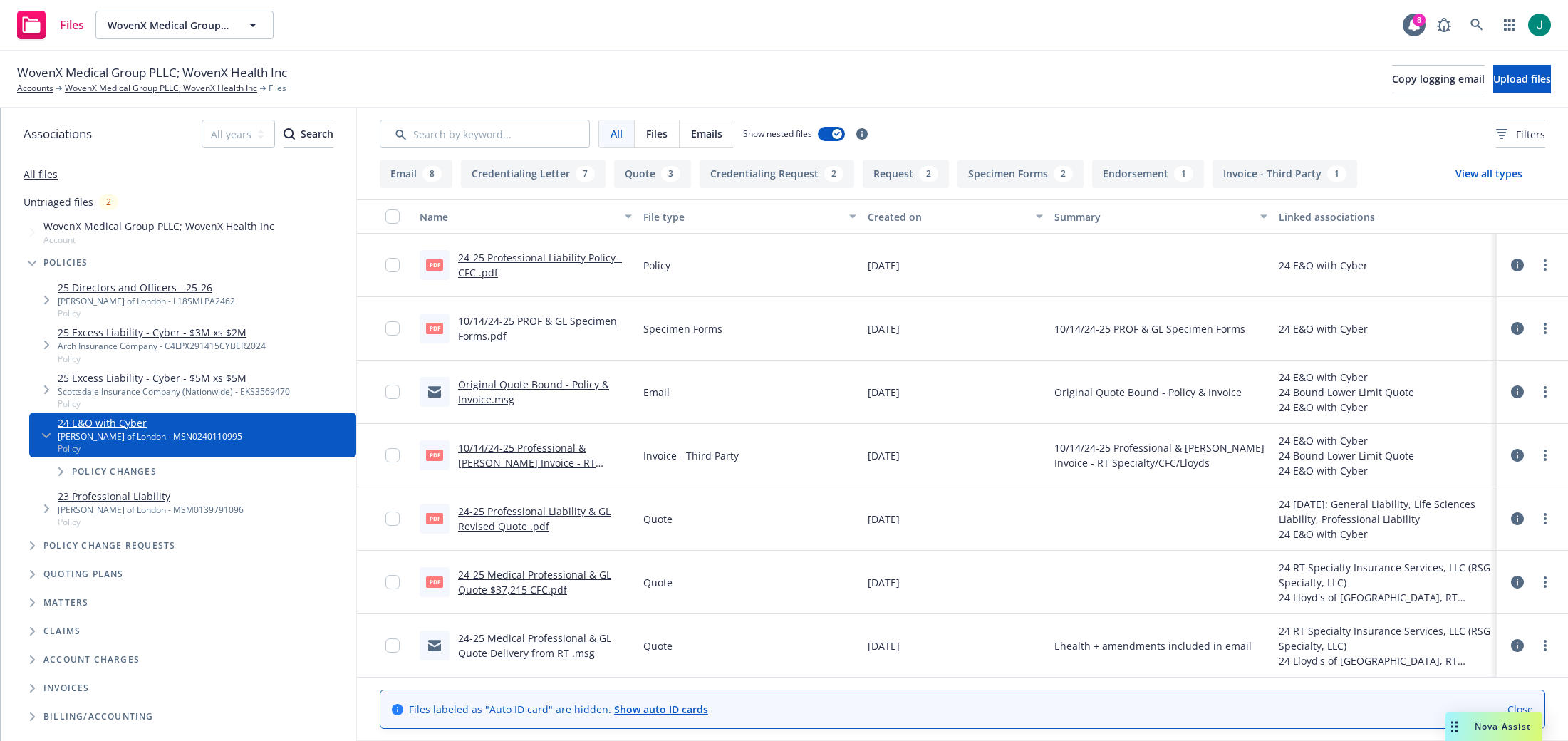
click at [561, 639] on link "24-25 Medical Professional & GL Quote Delivery from RT .msg" at bounding box center [534, 645] width 153 height 29
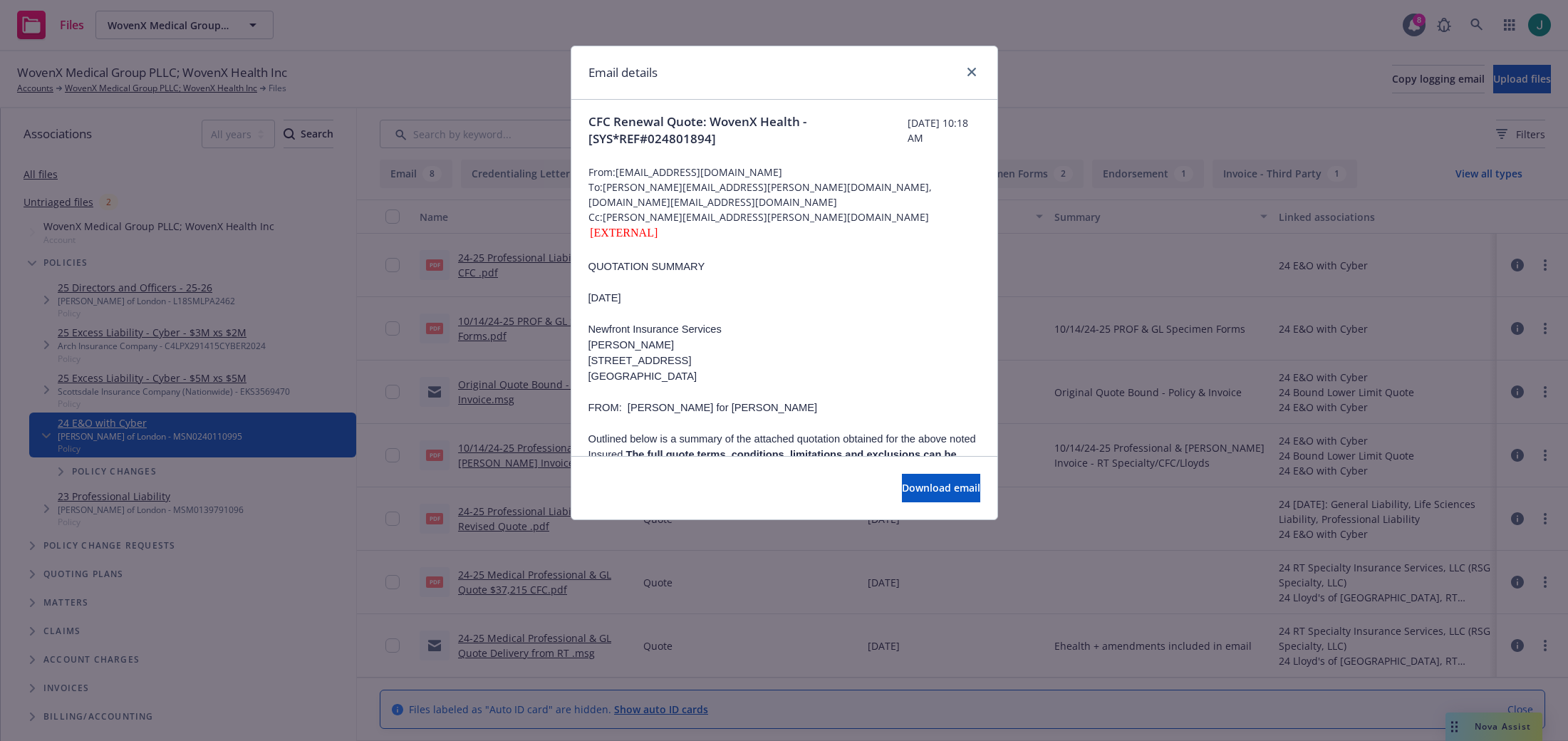
scroll to position [0, 0]
drag, startPoint x: 748, startPoint y: 259, endPoint x: 754, endPoint y: 249, distance: 11.7
click at [749, 262] on p "QUOTATION SUMMARY" at bounding box center [784, 270] width 392 height 15
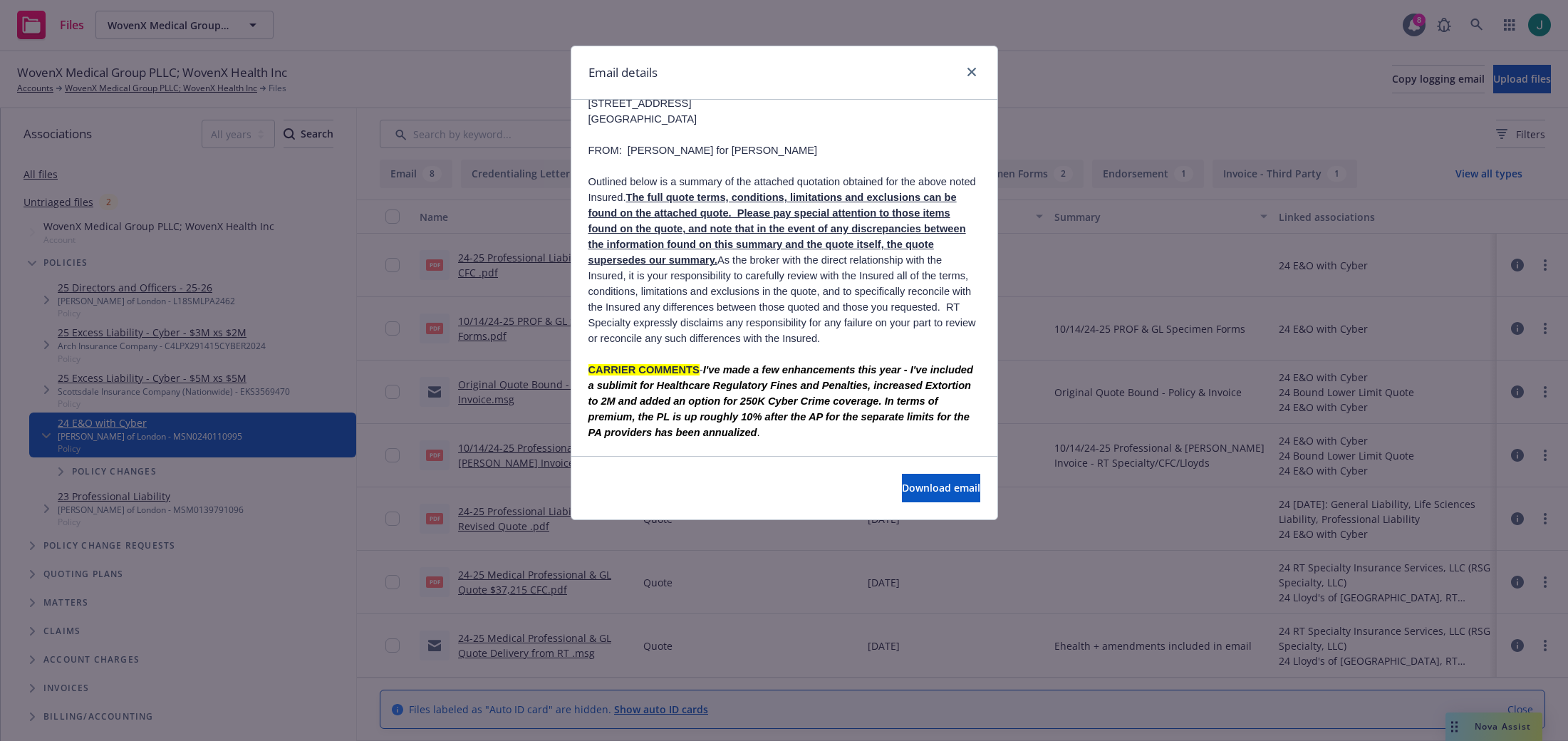
scroll to position [285, 0]
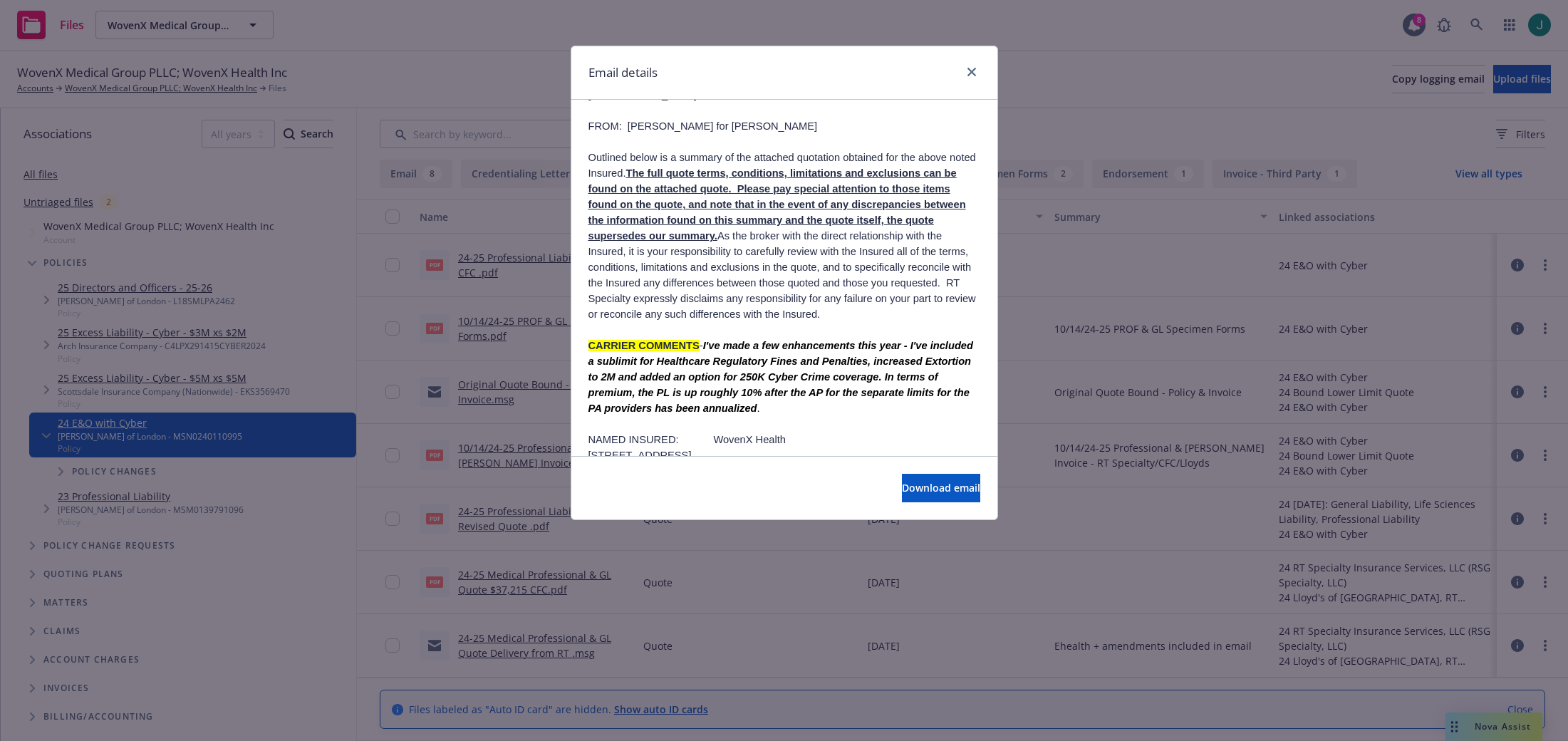
click at [1062, 44] on div "Email details CFC Renewal Quote: WovenX Health - [SYS*REF#024801894] [DATE] 10:…" at bounding box center [784, 370] width 1568 height 741
click at [969, 72] on icon "close" at bounding box center [971, 71] width 9 height 9
